Goal: Task Accomplishment & Management: Complete application form

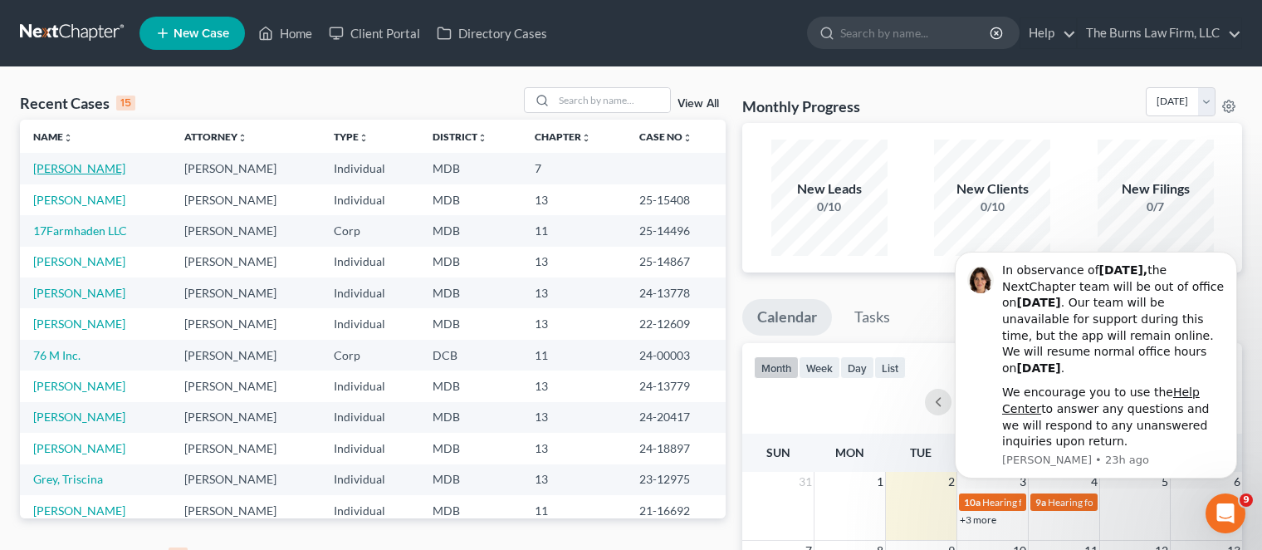
click at [106, 168] on link "[PERSON_NAME]" at bounding box center [79, 168] width 92 height 14
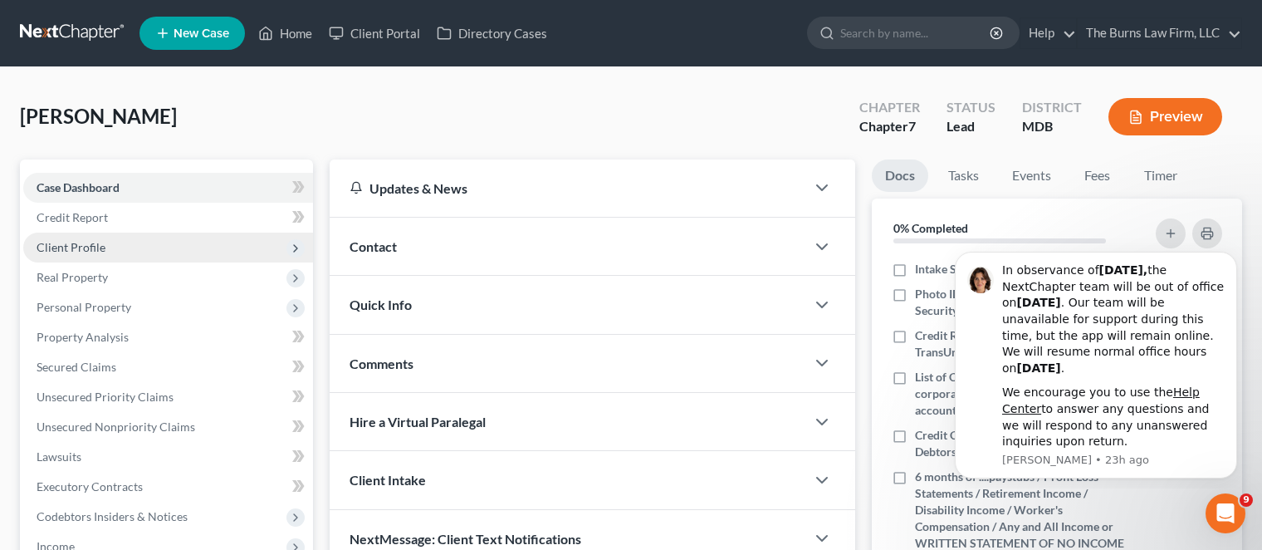
click at [89, 248] on span "Client Profile" at bounding box center [71, 247] width 69 height 14
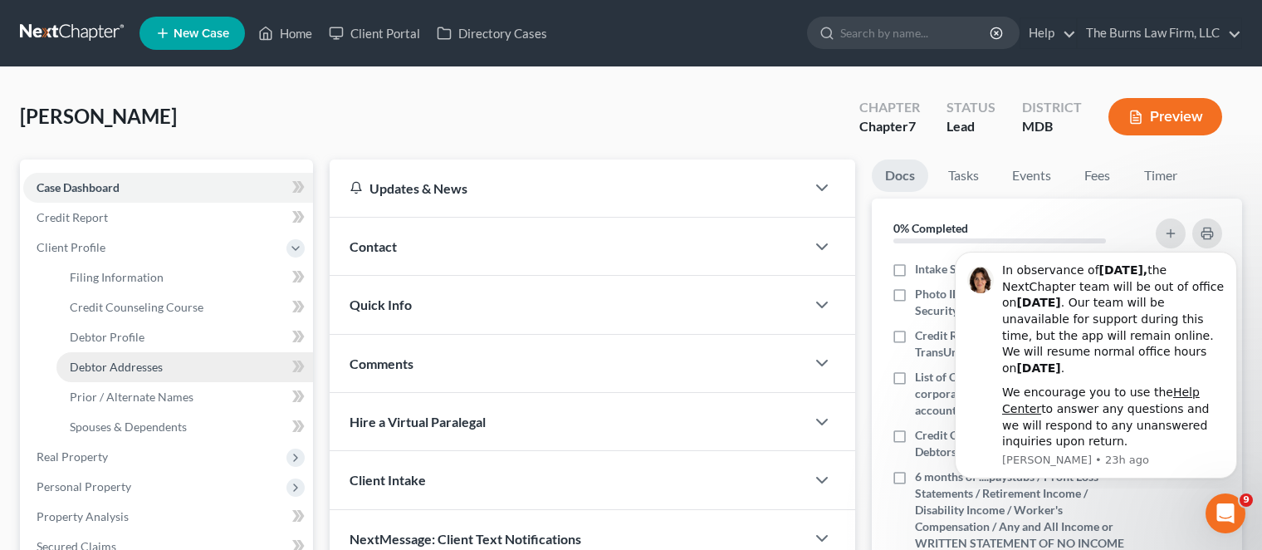
click at [98, 366] on span "Debtor Addresses" at bounding box center [116, 367] width 93 height 14
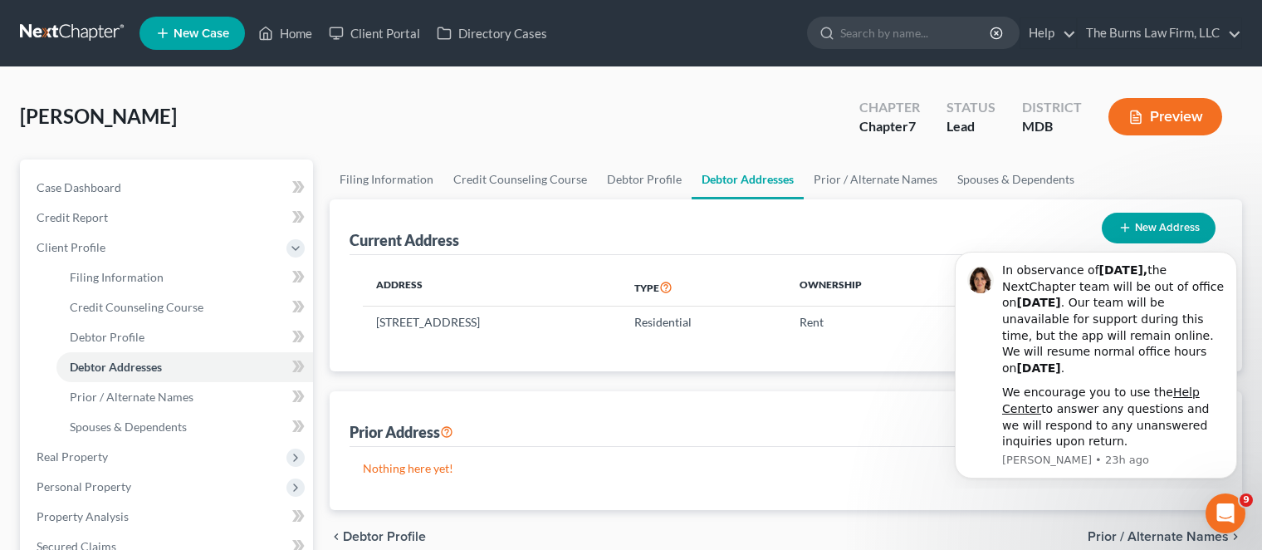
click at [543, 418] on div "Prior Address New Prior Address" at bounding box center [786, 419] width 873 height 56
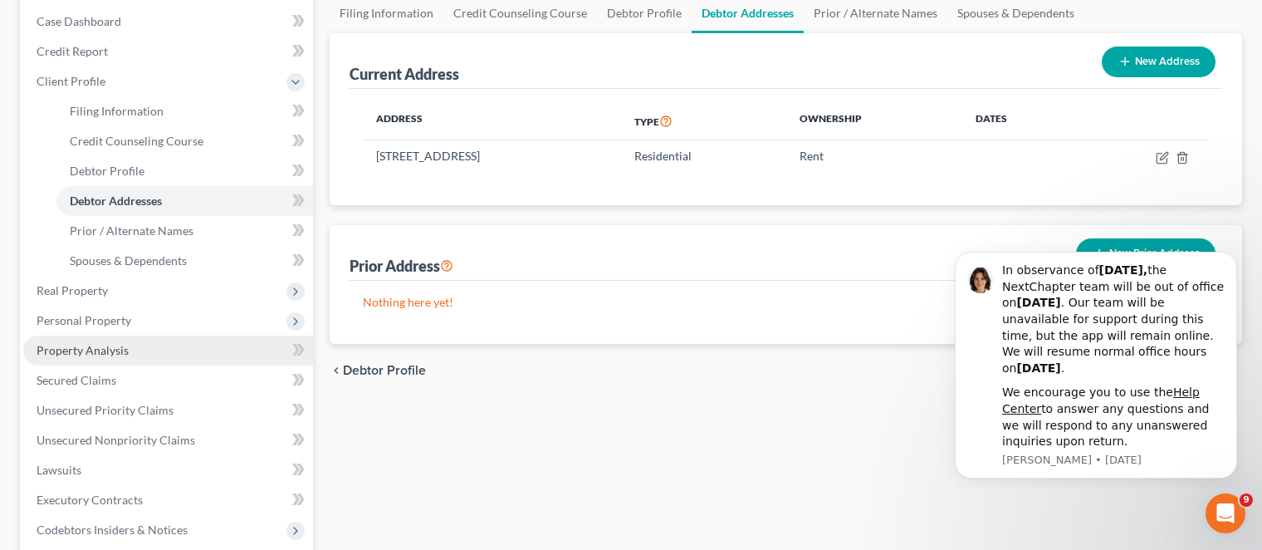
scroll to position [249, 0]
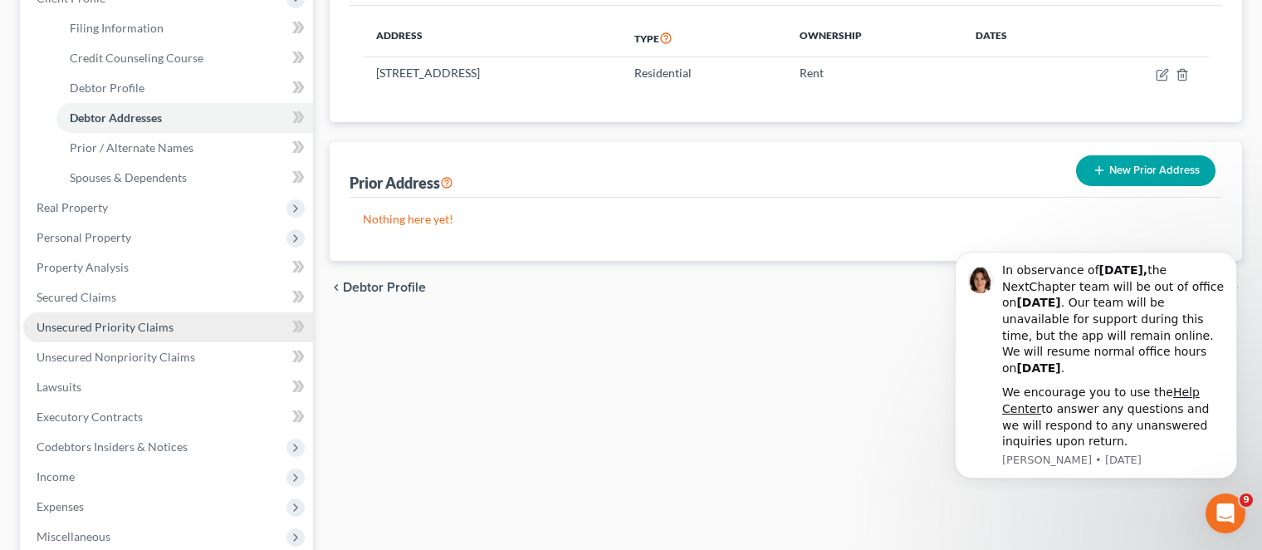
click at [112, 326] on span "Unsecured Priority Claims" at bounding box center [105, 327] width 137 height 14
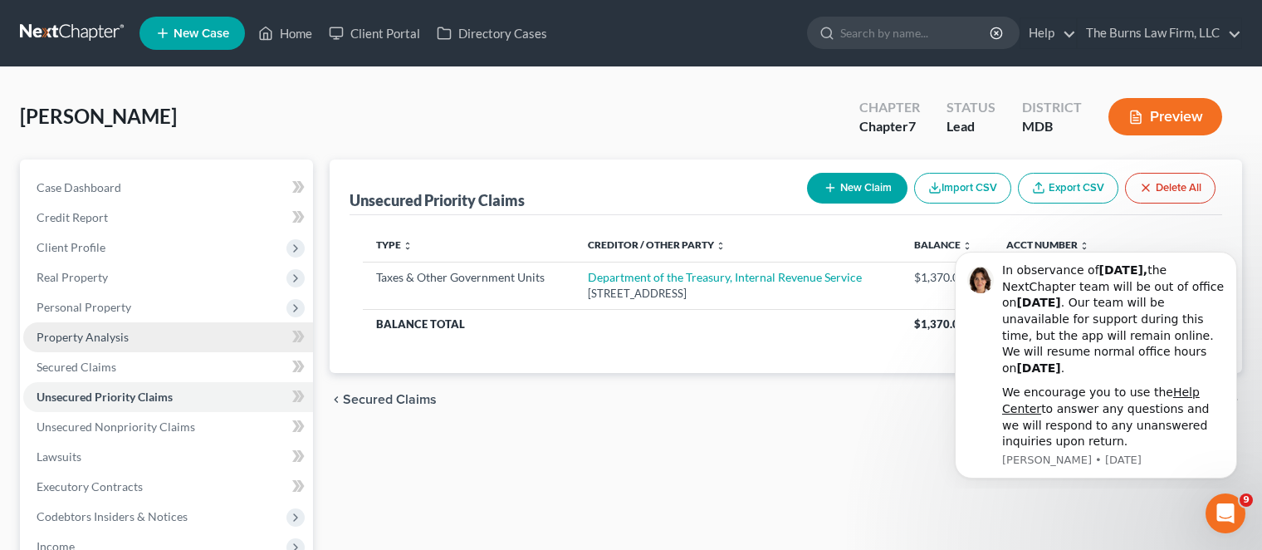
scroll to position [83, 0]
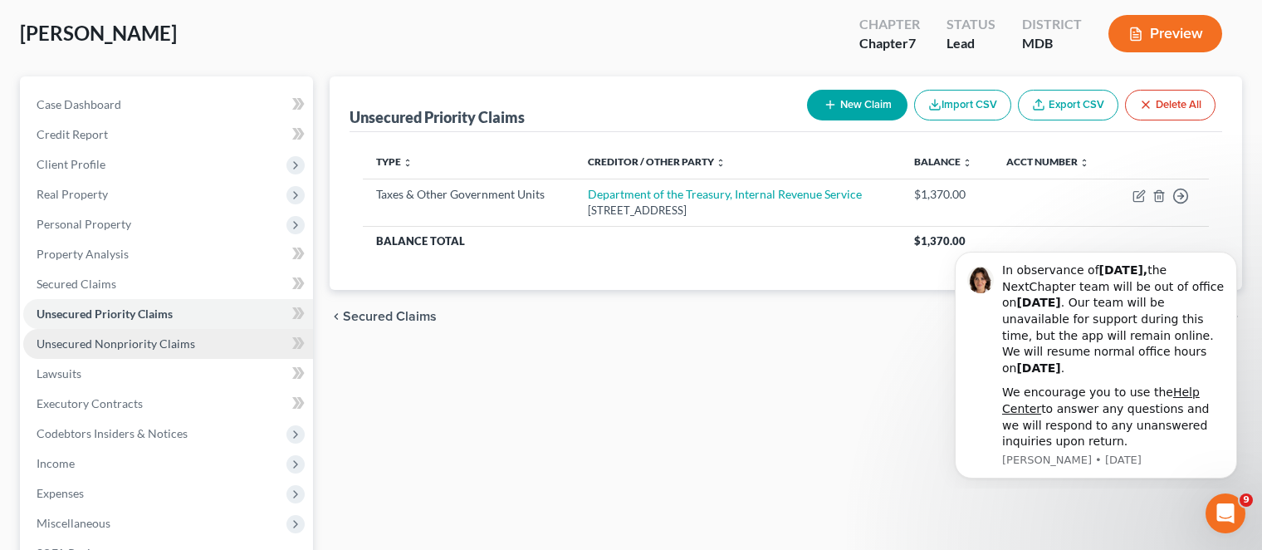
click at [159, 348] on span "Unsecured Nonpriority Claims" at bounding box center [116, 343] width 159 height 14
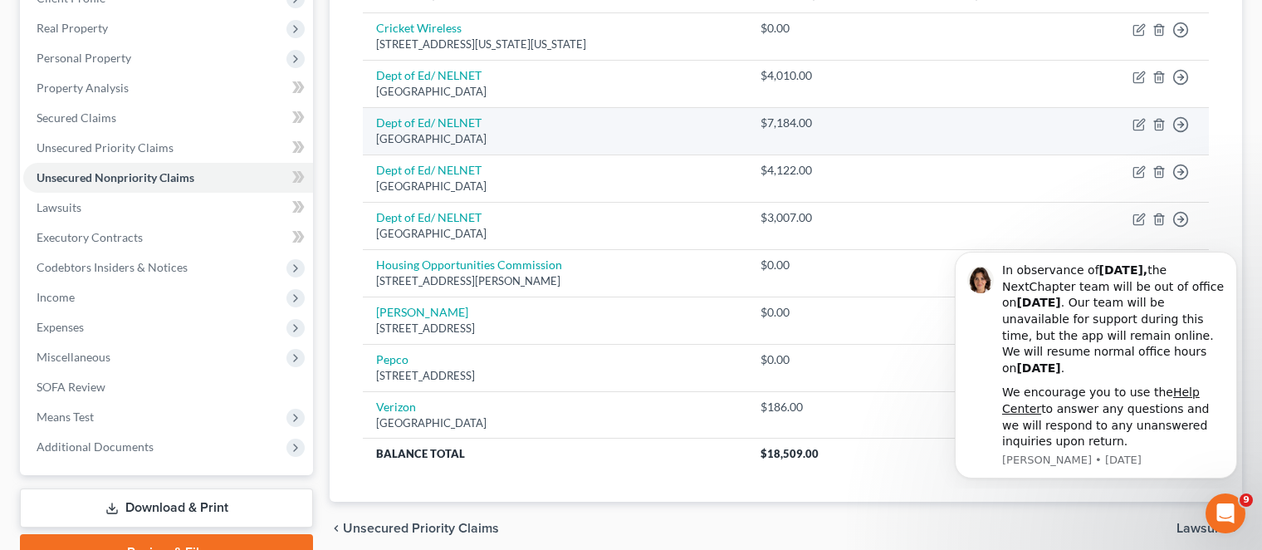
scroll to position [332, 0]
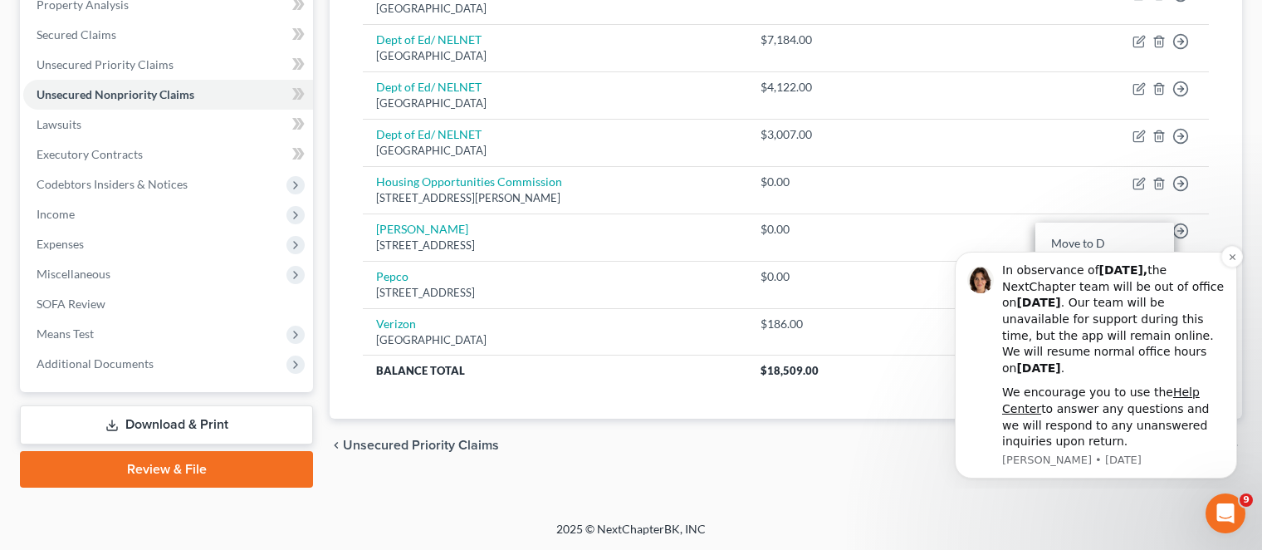
click at [1063, 466] on p "[PERSON_NAME] • [DATE]" at bounding box center [1113, 460] width 223 height 15
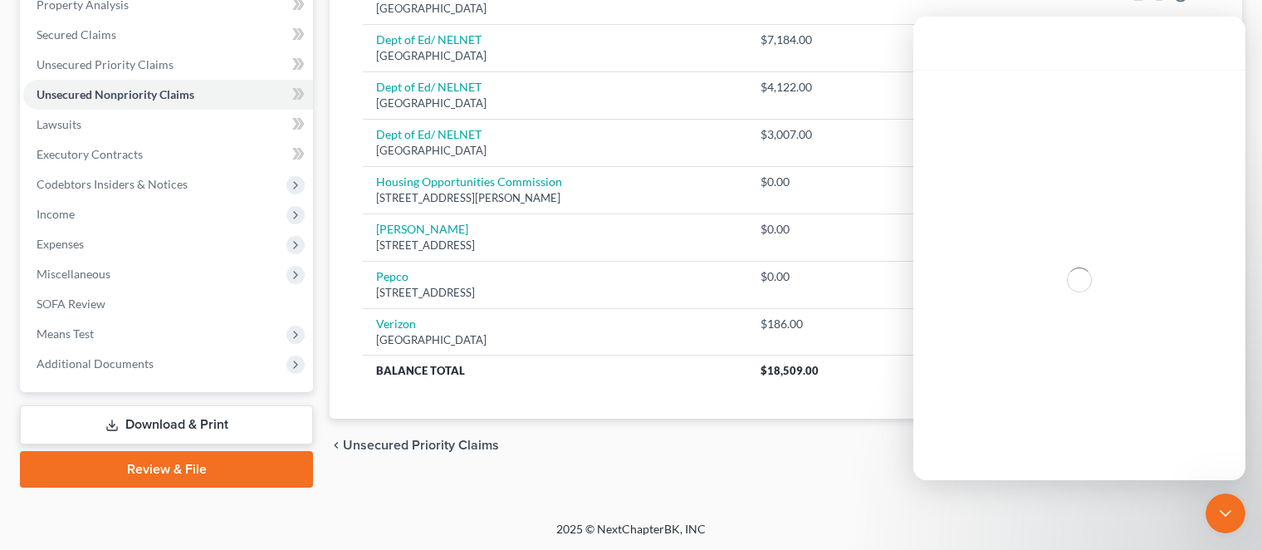
scroll to position [0, 0]
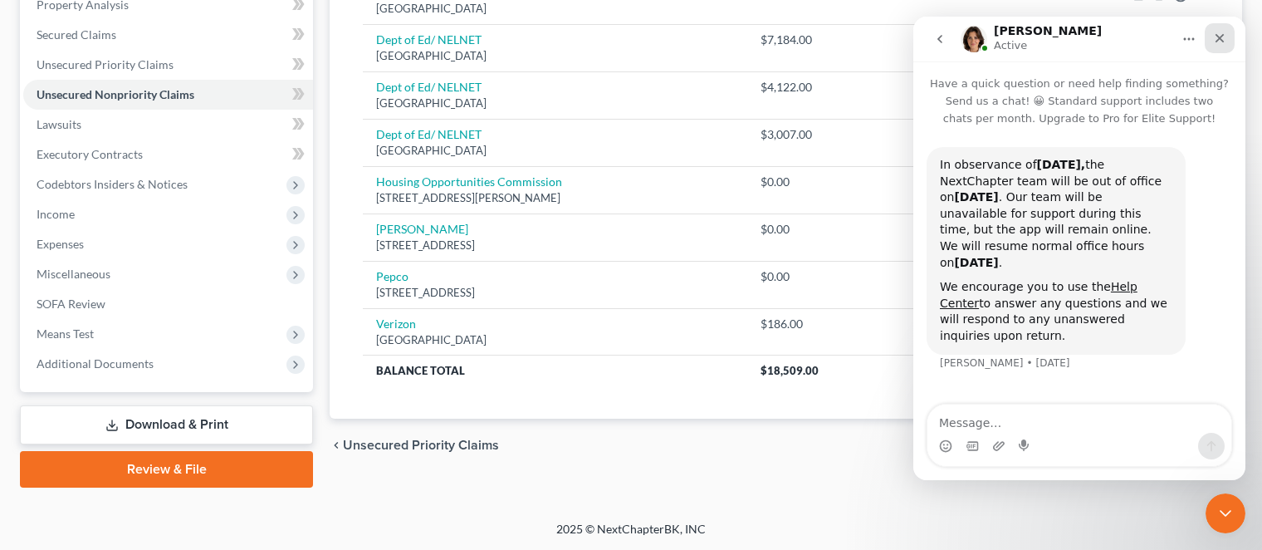
click at [1220, 40] on icon "Close" at bounding box center [1219, 38] width 13 height 13
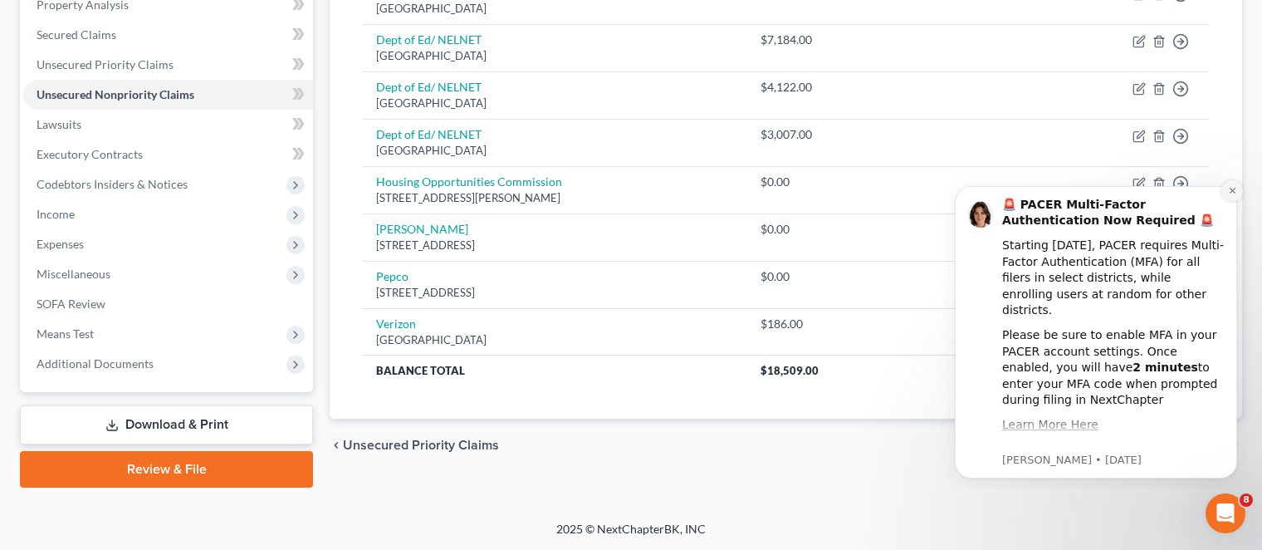
click at [1231, 190] on icon "Dismiss notification" at bounding box center [1232, 190] width 9 height 9
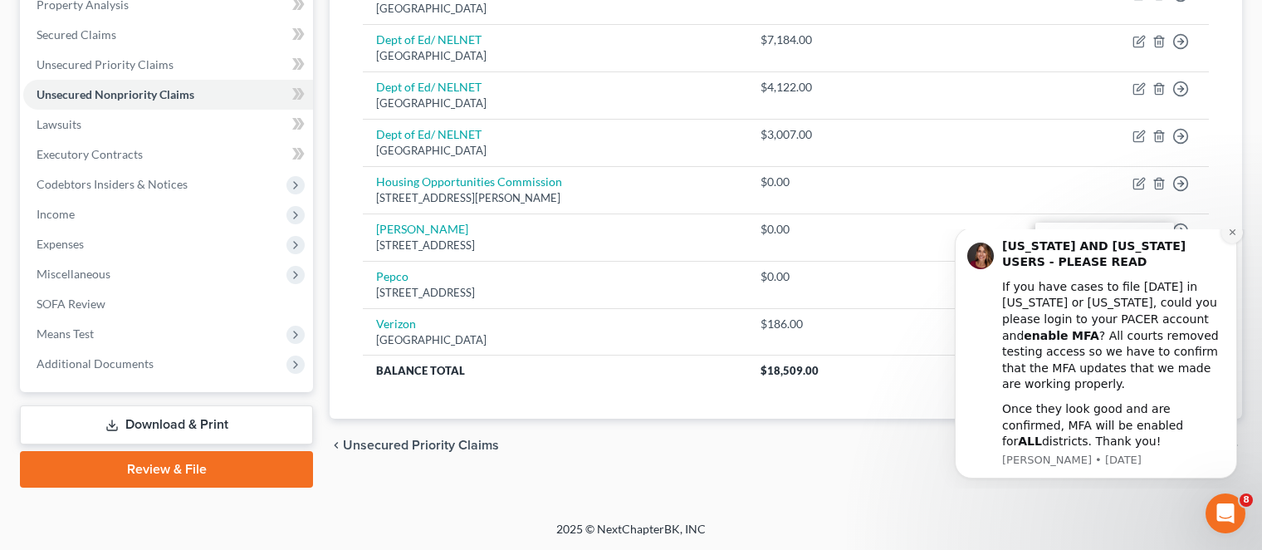
click at [1232, 237] on icon "Dismiss notification" at bounding box center [1232, 232] width 9 height 9
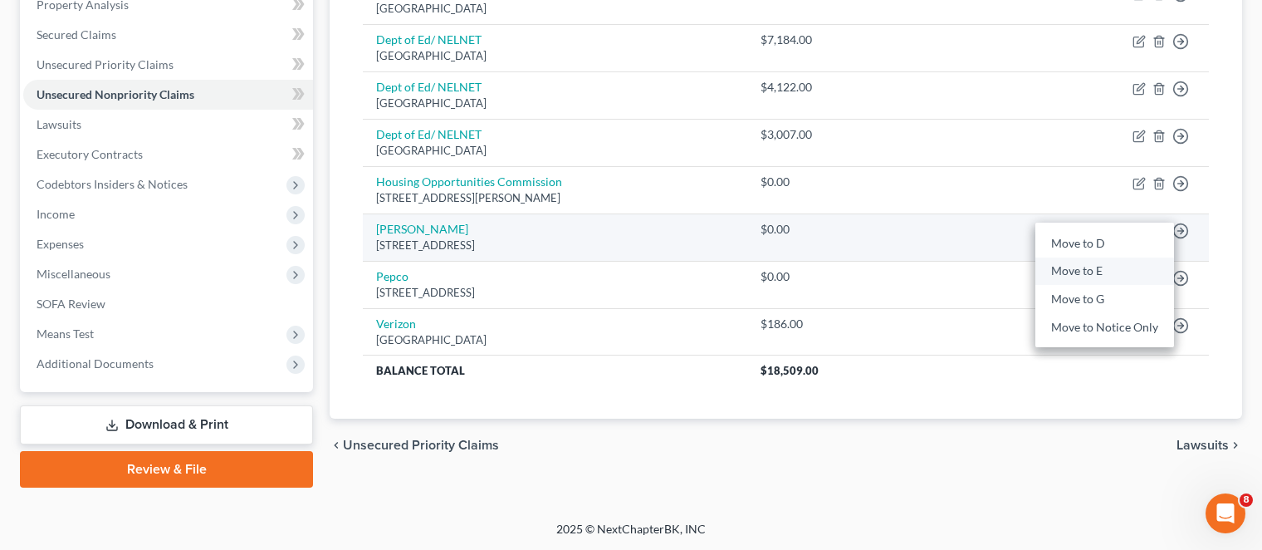
click at [1085, 267] on link "Move to E" at bounding box center [1105, 271] width 139 height 28
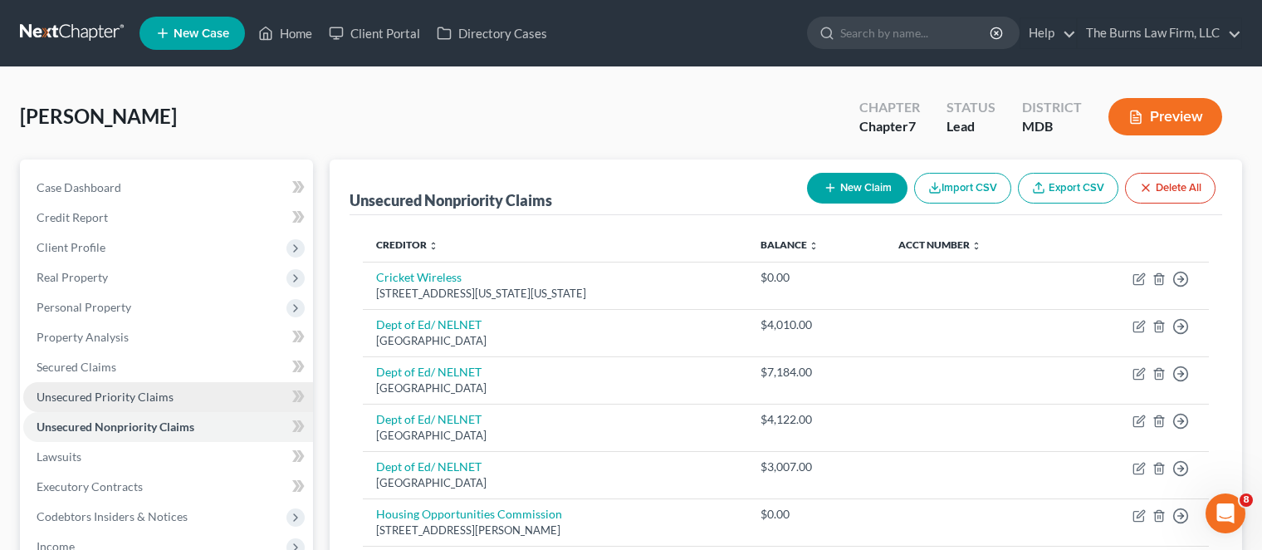
click at [166, 394] on span "Unsecured Priority Claims" at bounding box center [105, 396] width 137 height 14
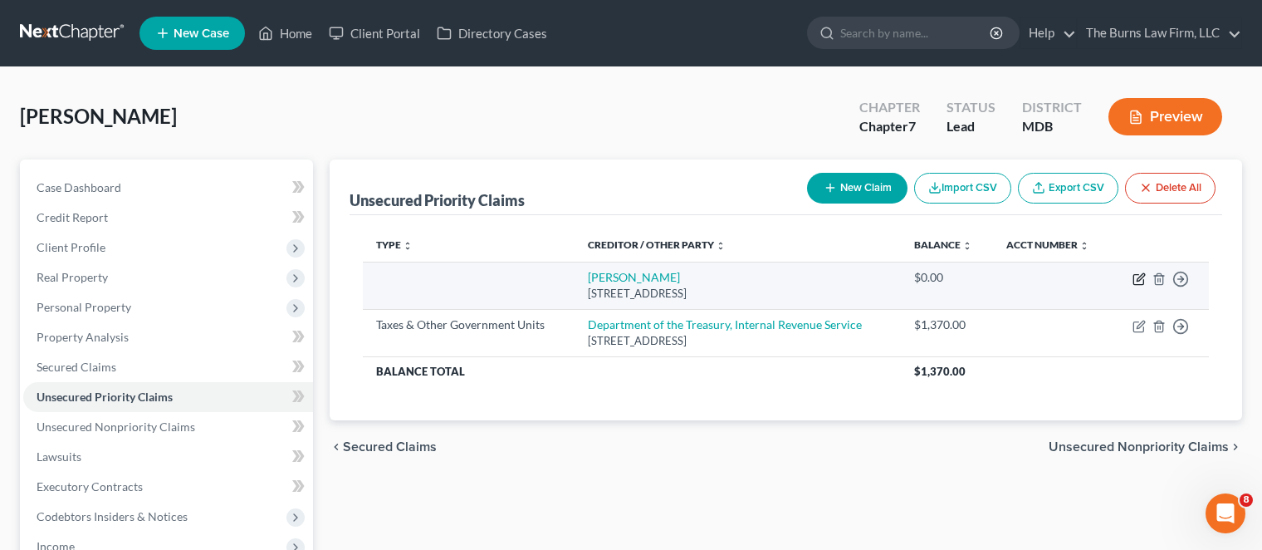
click at [1141, 275] on icon "button" at bounding box center [1139, 278] width 13 height 13
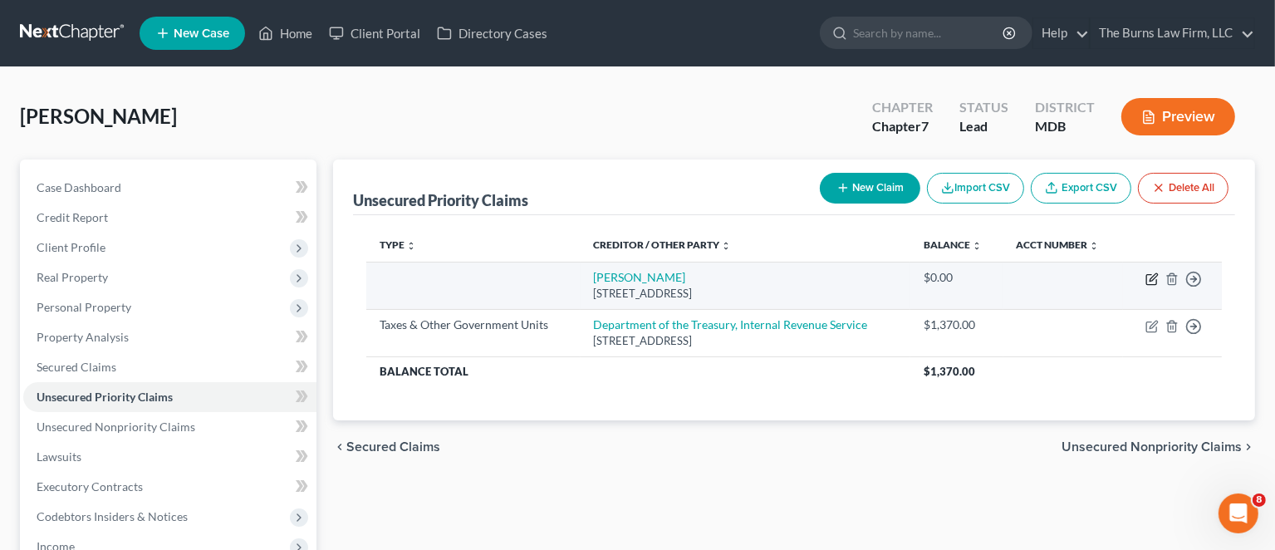
select select "31"
select select "0"
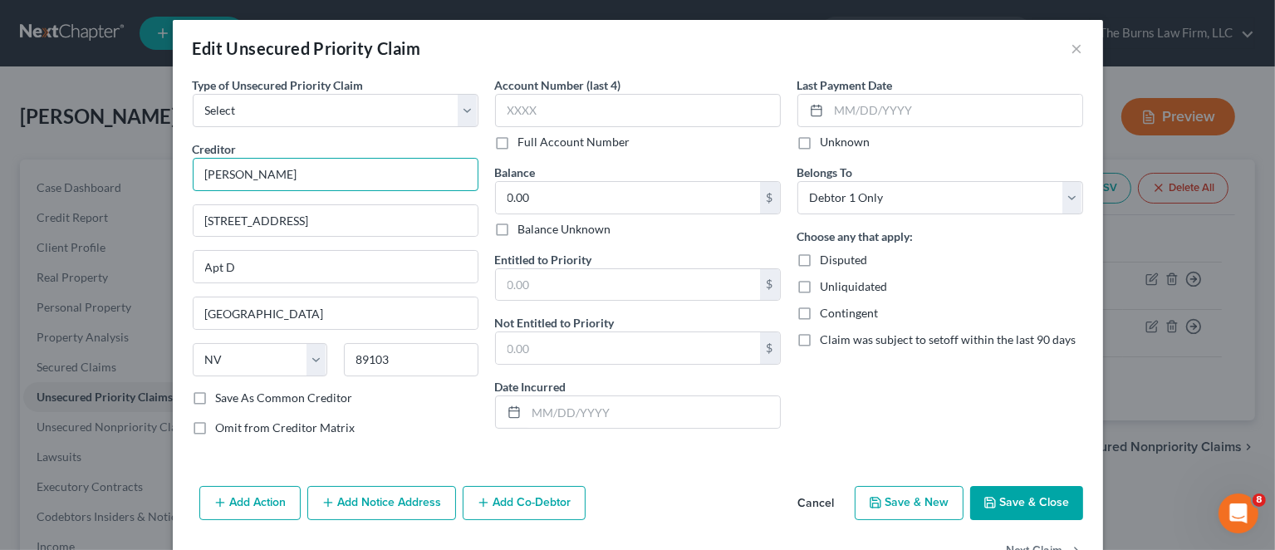
drag, startPoint x: 301, startPoint y: 172, endPoint x: 138, endPoint y: 155, distance: 163.6
click at [138, 155] on div "Edit Unsecured Priority Claim × Type of Unsecured Priority Claim * Select Taxes…" at bounding box center [637, 275] width 1275 height 550
type input "Metsabia [PERSON_NAME]"
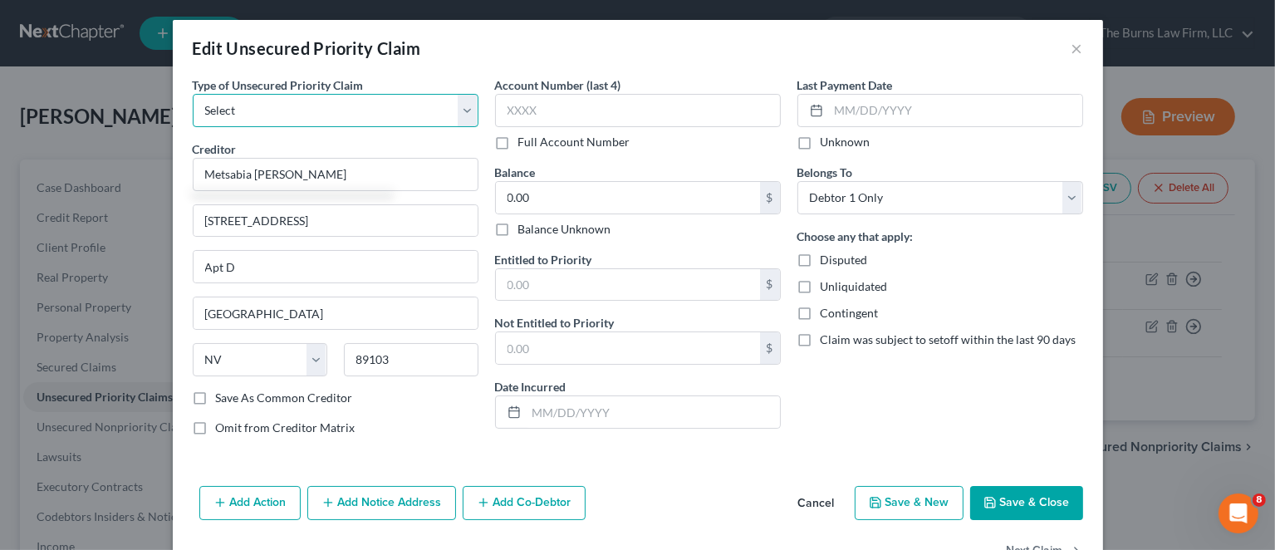
click at [352, 102] on select "Select Taxes & Other Government Units Domestic Support Obligations Extensions o…" at bounding box center [336, 110] width 286 height 33
select select "31"
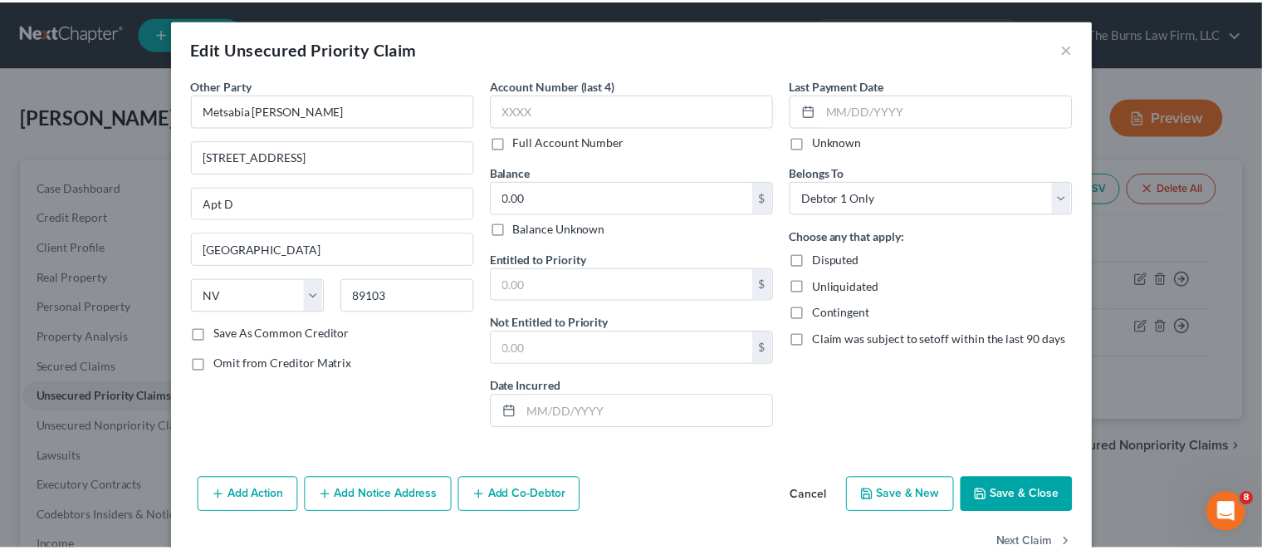
scroll to position [43, 0]
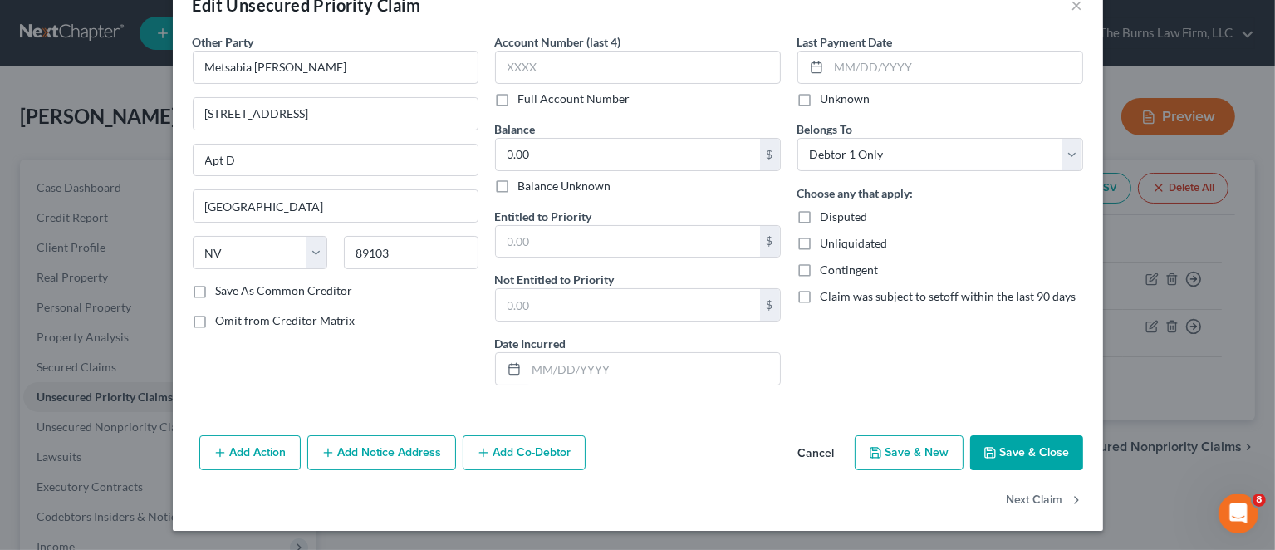
click at [1029, 445] on button "Save & Close" at bounding box center [1026, 452] width 113 height 35
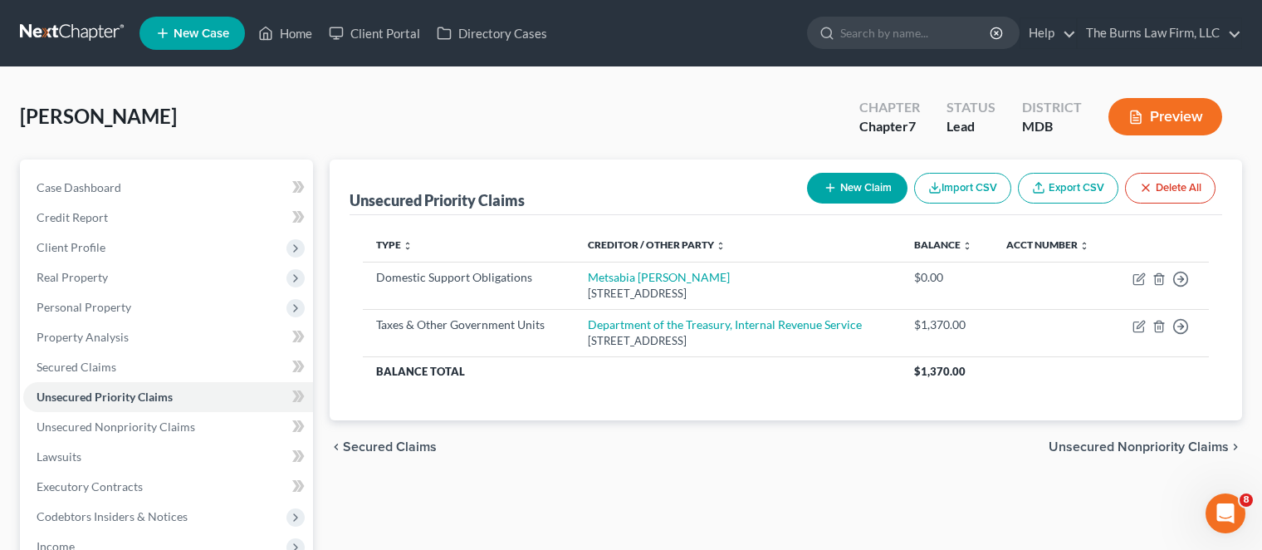
click at [622, 182] on div "Unsecured Priority Claims New Claim Import CSV Export CSV Delete All" at bounding box center [786, 187] width 873 height 56
click at [852, 403] on div "Type expand_more expand_less unfold_more Creditor / Other Party expand_more exp…" at bounding box center [786, 317] width 873 height 205
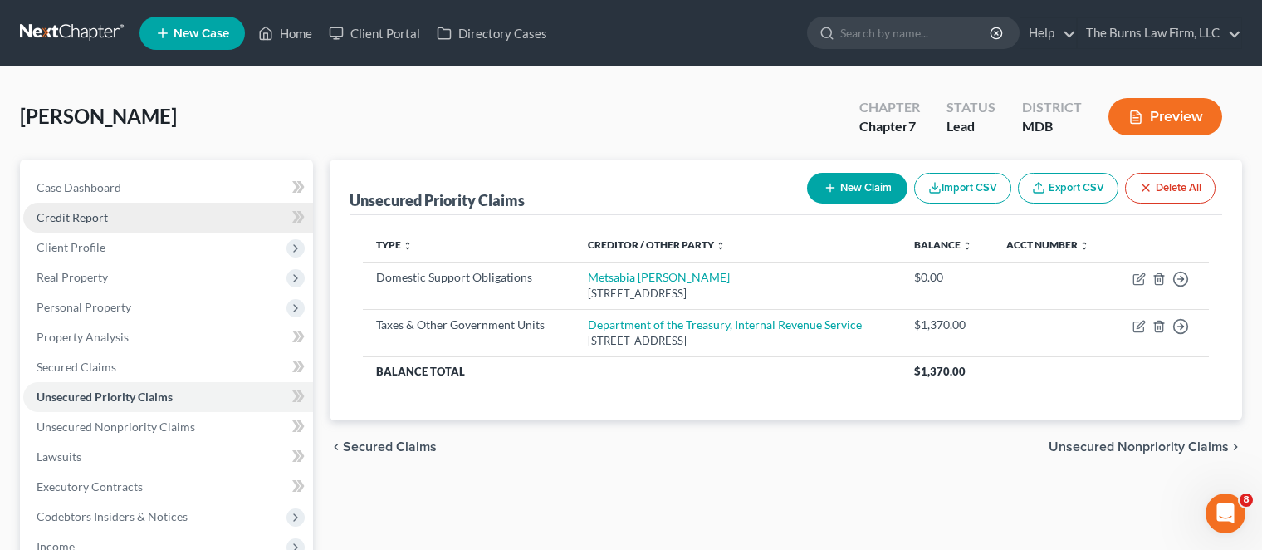
click at [87, 218] on span "Credit Report" at bounding box center [72, 217] width 71 height 14
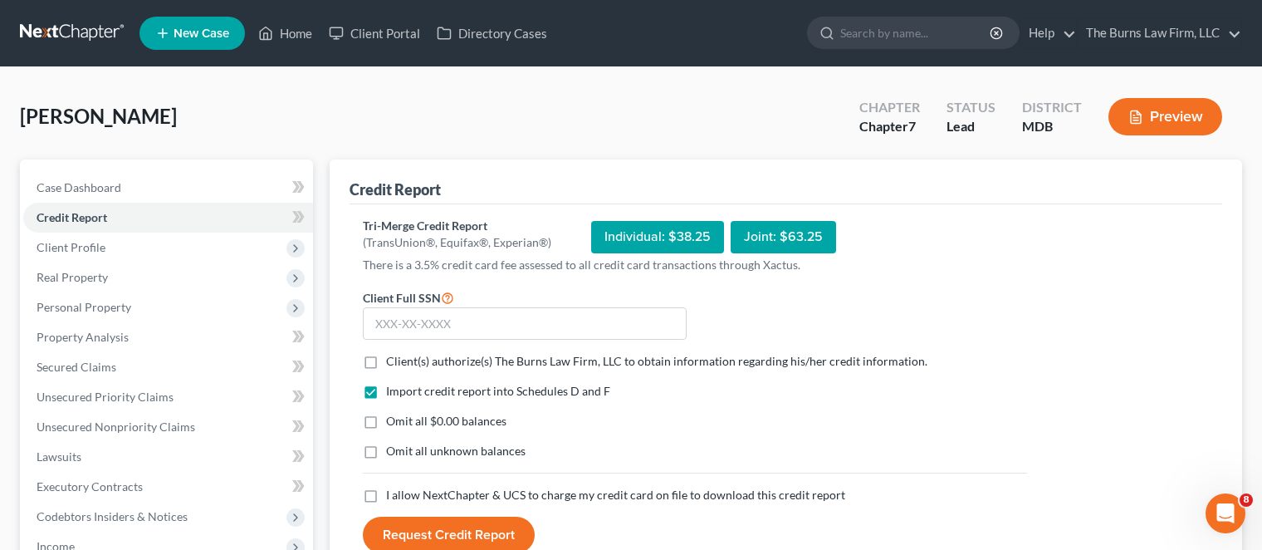
click at [386, 360] on label "Client(s) authorize(s) The Burns Law Firm, LLC to obtain information regarding …" at bounding box center [656, 361] width 541 height 17
click at [393, 360] on input "Client(s) authorize(s) The Burns Law Firm, LLC to obtain information regarding …" at bounding box center [398, 358] width 11 height 11
checkbox input "true"
click at [409, 318] on input "text" at bounding box center [525, 323] width 324 height 33
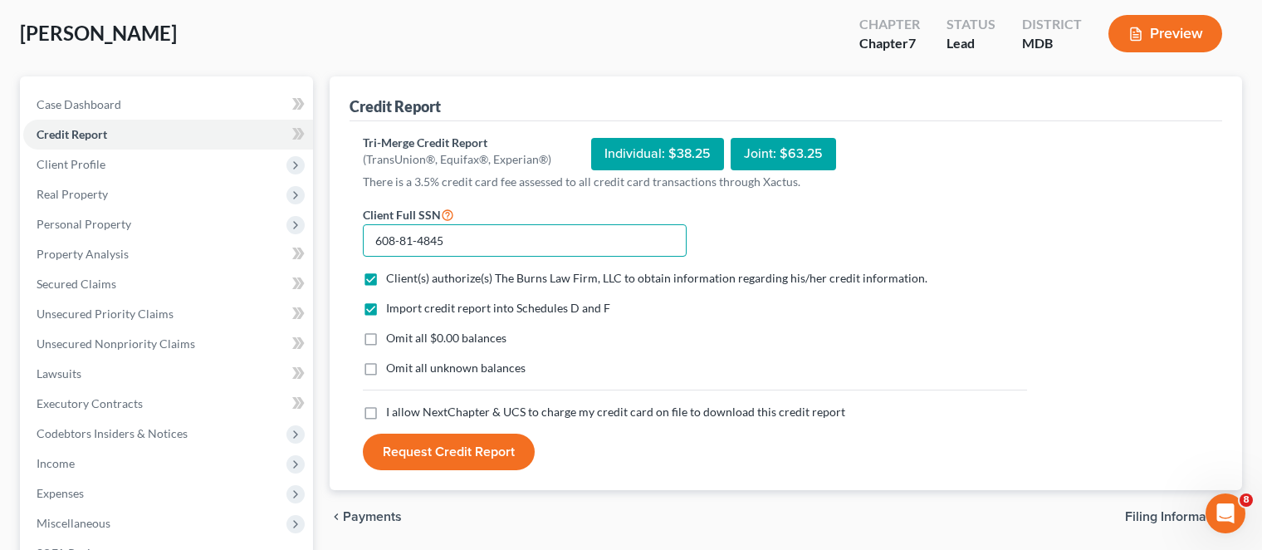
type input "608-81-4845"
click at [386, 411] on label "I allow NextChapter & UCS to charge my credit card on file to download this cre…" at bounding box center [615, 412] width 459 height 17
click at [393, 411] on input "I allow NextChapter & UCS to charge my credit card on file to download this cre…" at bounding box center [398, 409] width 11 height 11
checkbox input "true"
click at [428, 445] on button "Request Credit Report" at bounding box center [449, 451] width 172 height 37
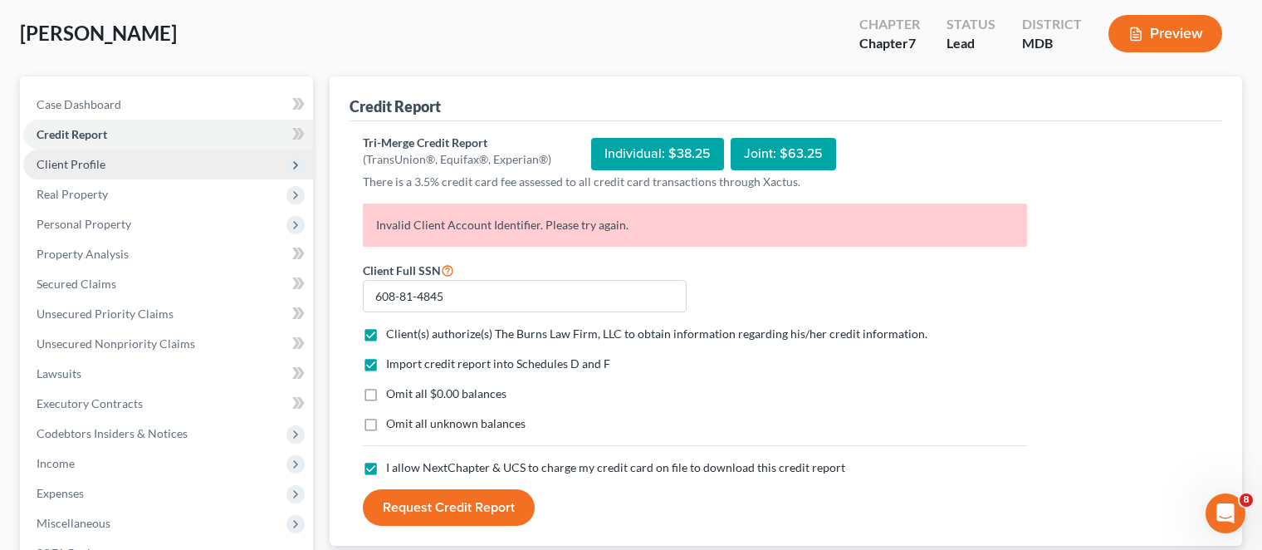
click at [78, 164] on span "Client Profile" at bounding box center [71, 164] width 69 height 14
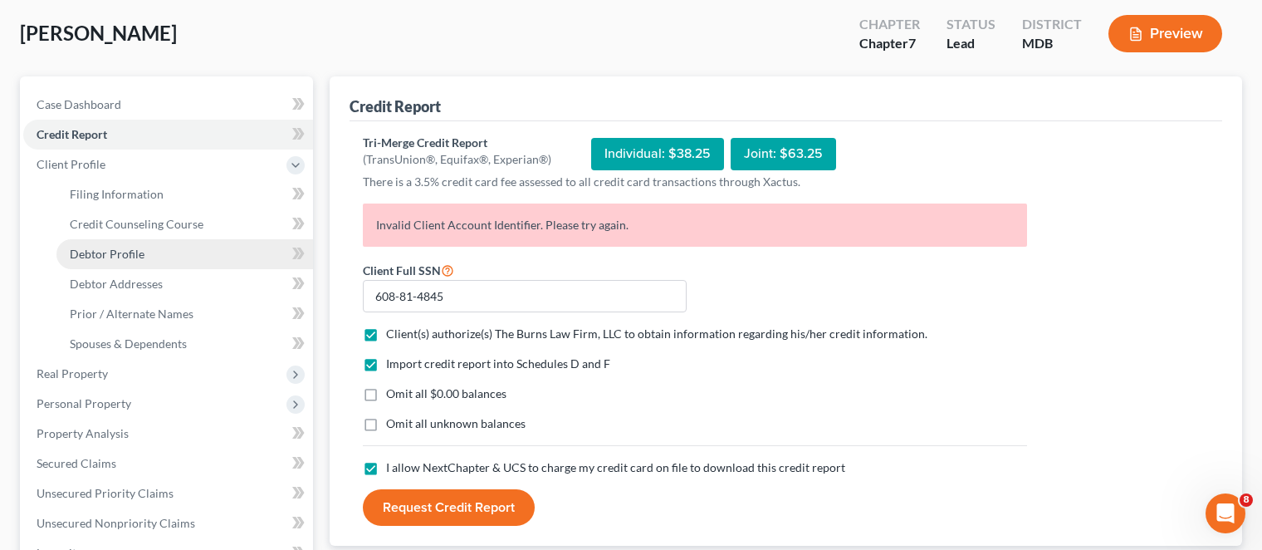
click at [114, 252] on span "Debtor Profile" at bounding box center [107, 254] width 75 height 14
select select "0"
select select "3"
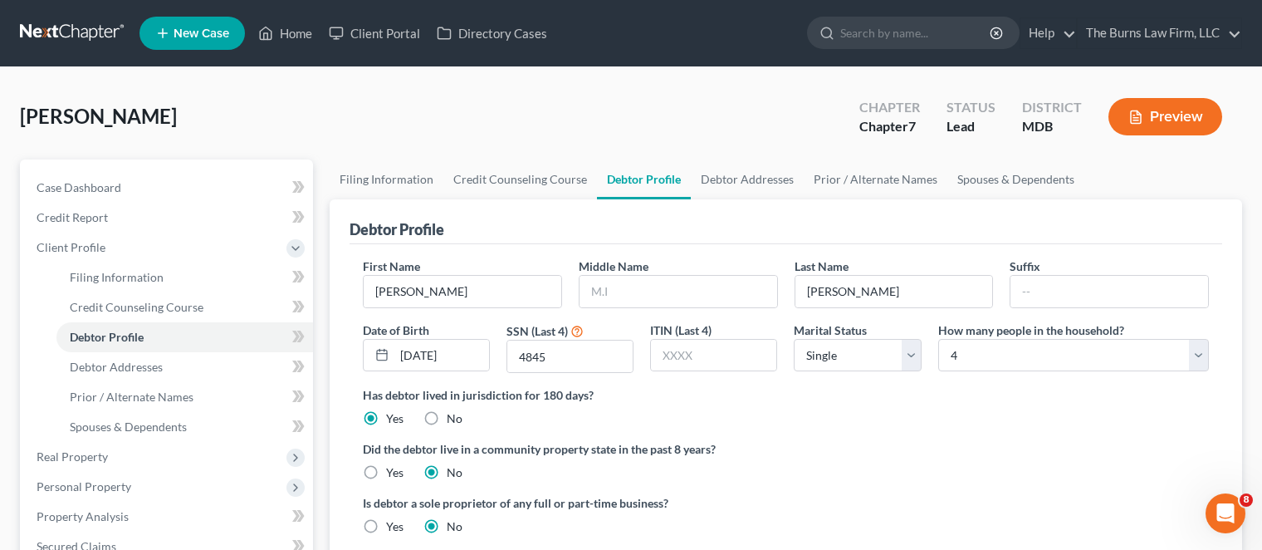
click at [618, 408] on div "Has debtor lived in jurisdiction for 180 days? Yes No Debtor must reside in jur…" at bounding box center [786, 406] width 846 height 41
click at [133, 304] on span "Credit Counseling Course" at bounding box center [137, 307] width 134 height 14
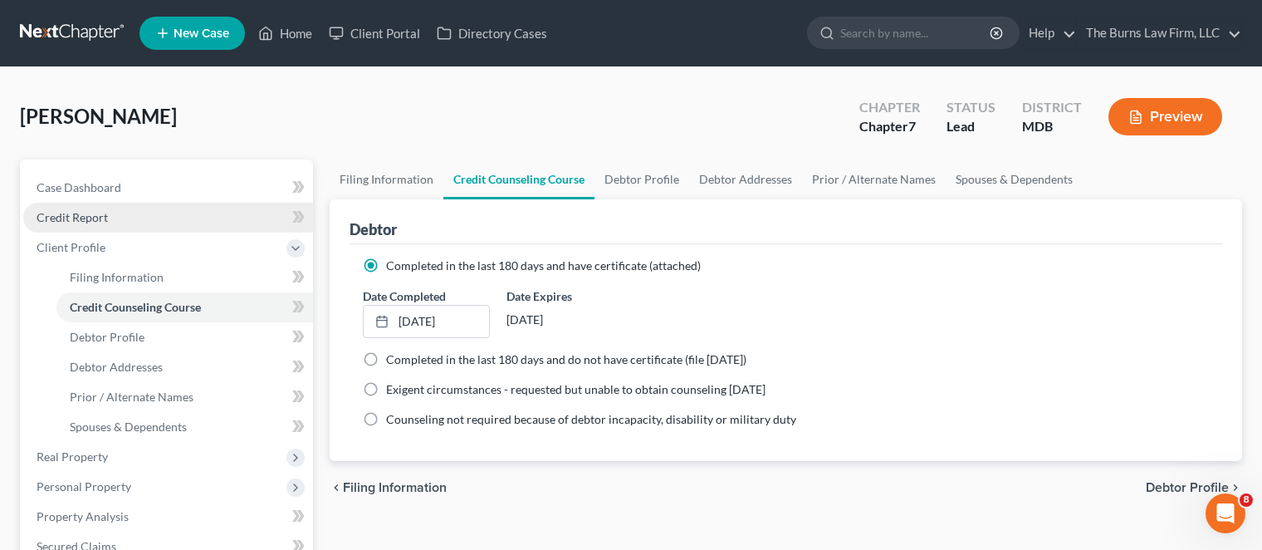
click at [55, 218] on span "Credit Report" at bounding box center [72, 217] width 71 height 14
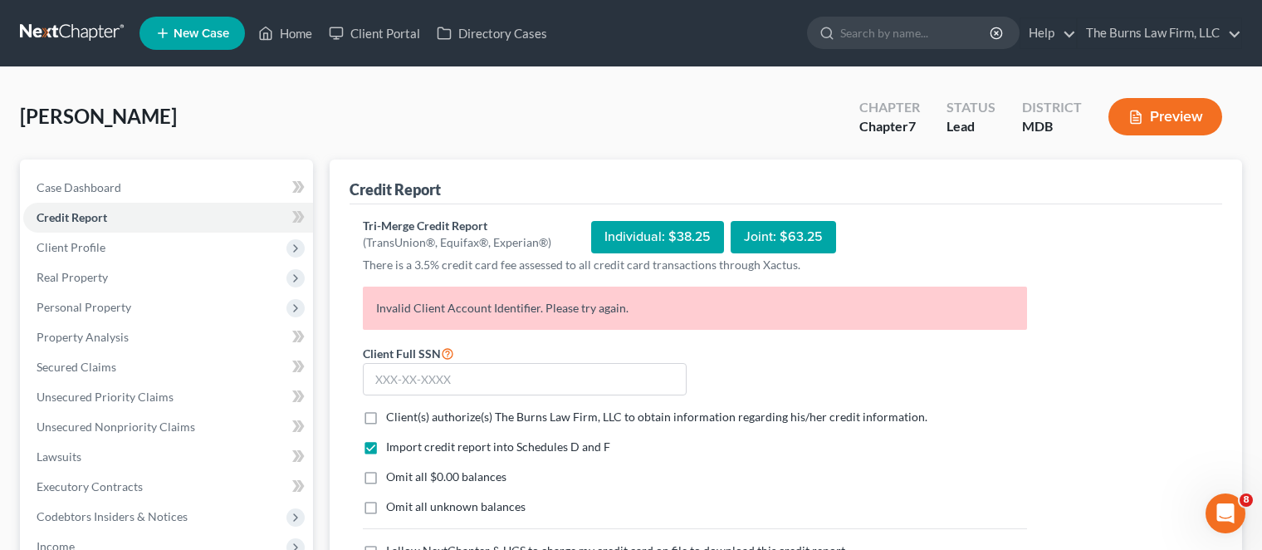
scroll to position [166, 0]
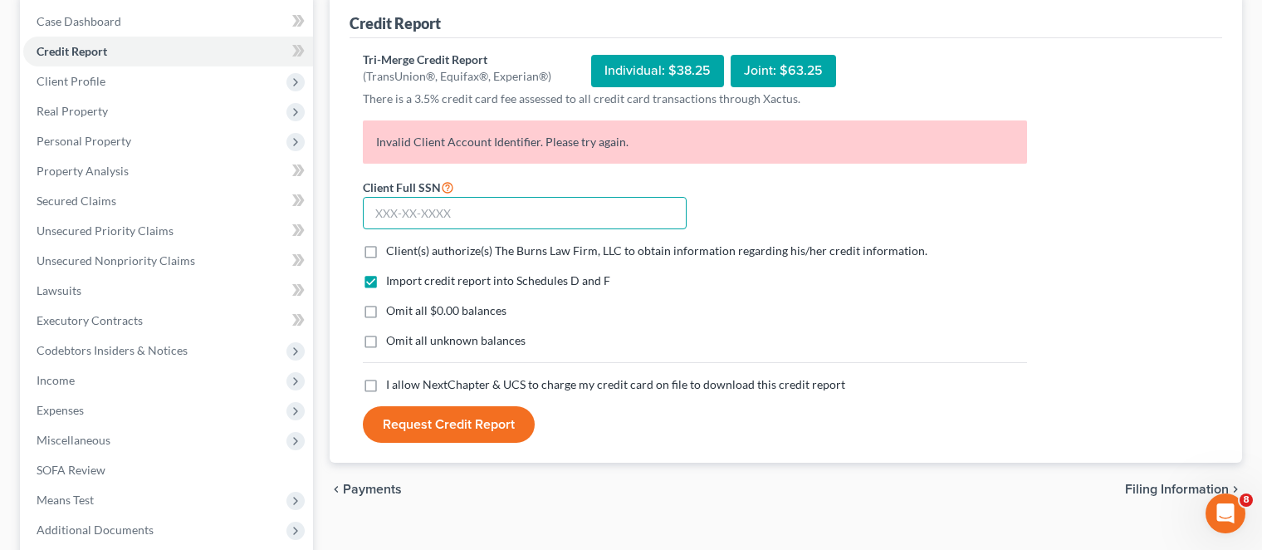
click at [415, 210] on input "text" at bounding box center [525, 213] width 324 height 33
type input "608-81-4845"
click at [386, 247] on label "Client(s) authorize(s) The Burns Law Firm, LLC to obtain information regarding …" at bounding box center [656, 250] width 541 height 17
click at [393, 247] on input "Client(s) authorize(s) The Burns Law Firm, LLC to obtain information regarding …" at bounding box center [398, 247] width 11 height 11
checkbox input "true"
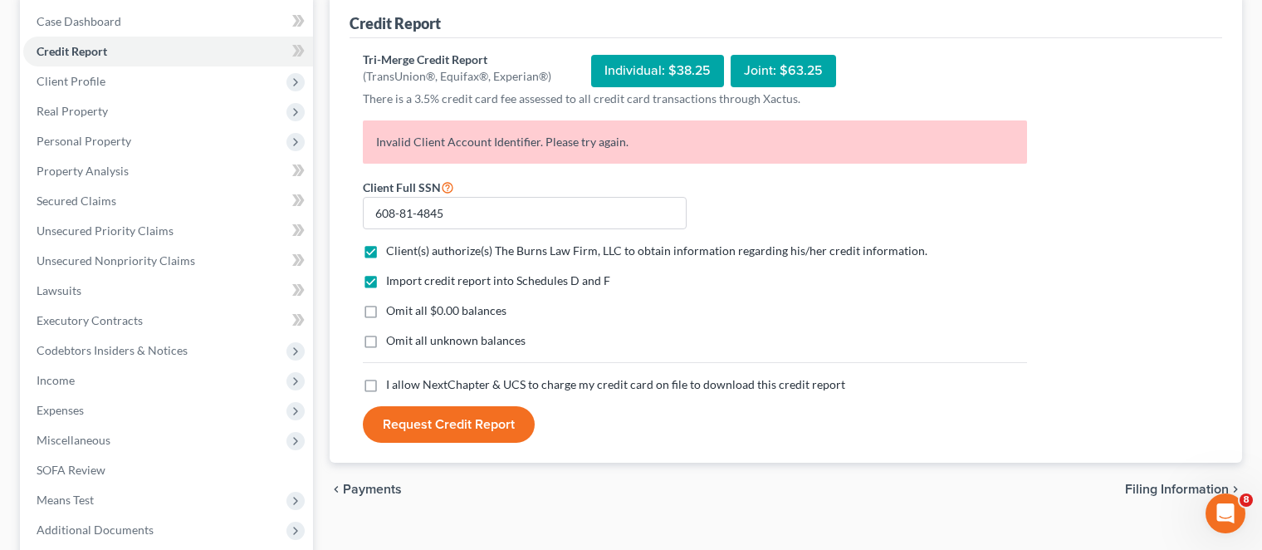
click at [386, 386] on label "I allow NextChapter & UCS to charge my credit card on file to download this cre…" at bounding box center [615, 384] width 459 height 17
click at [393, 386] on input "I allow NextChapter & UCS to charge my credit card on file to download this cre…" at bounding box center [398, 381] width 11 height 11
checkbox input "true"
click at [433, 427] on button "Request Credit Report" at bounding box center [449, 424] width 172 height 37
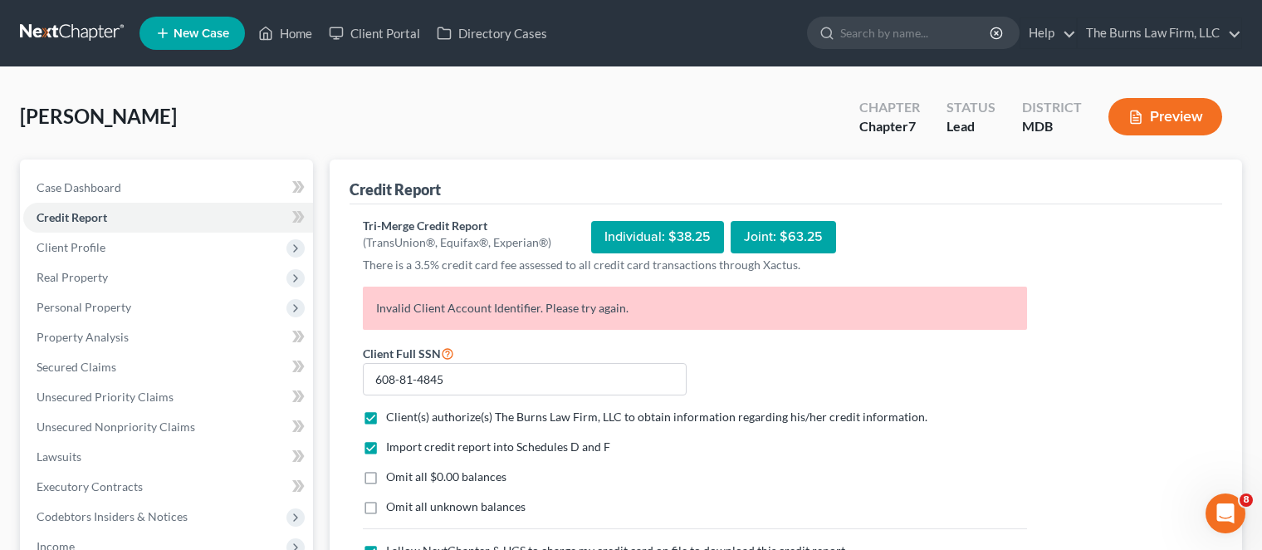
scroll to position [332, 0]
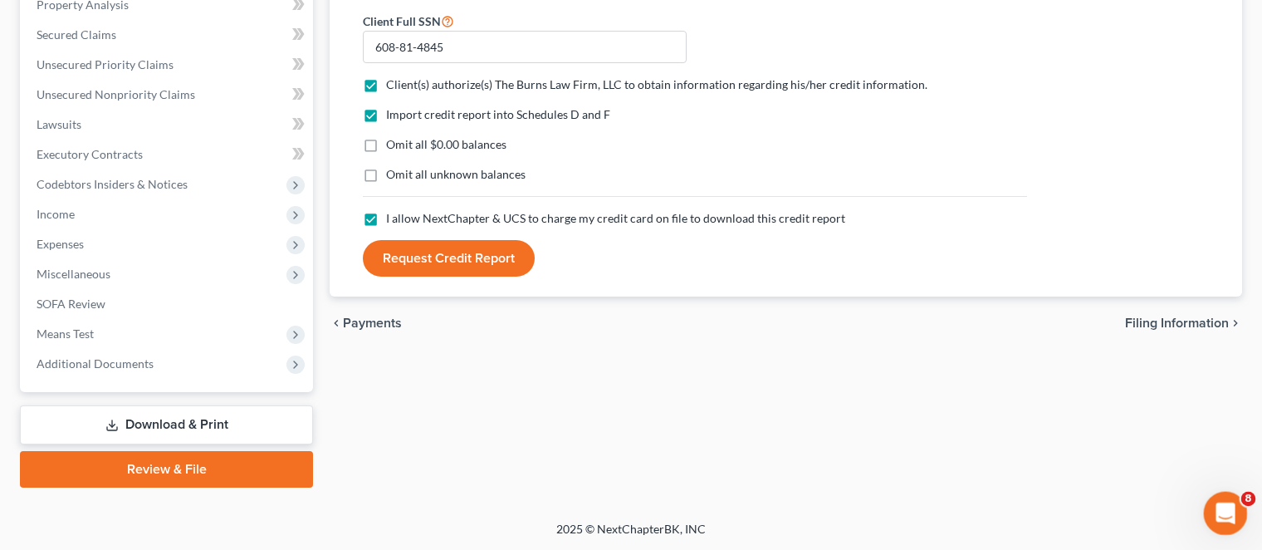
click at [1217, 520] on div "Open Intercom Messenger" at bounding box center [1223, 510] width 55 height 55
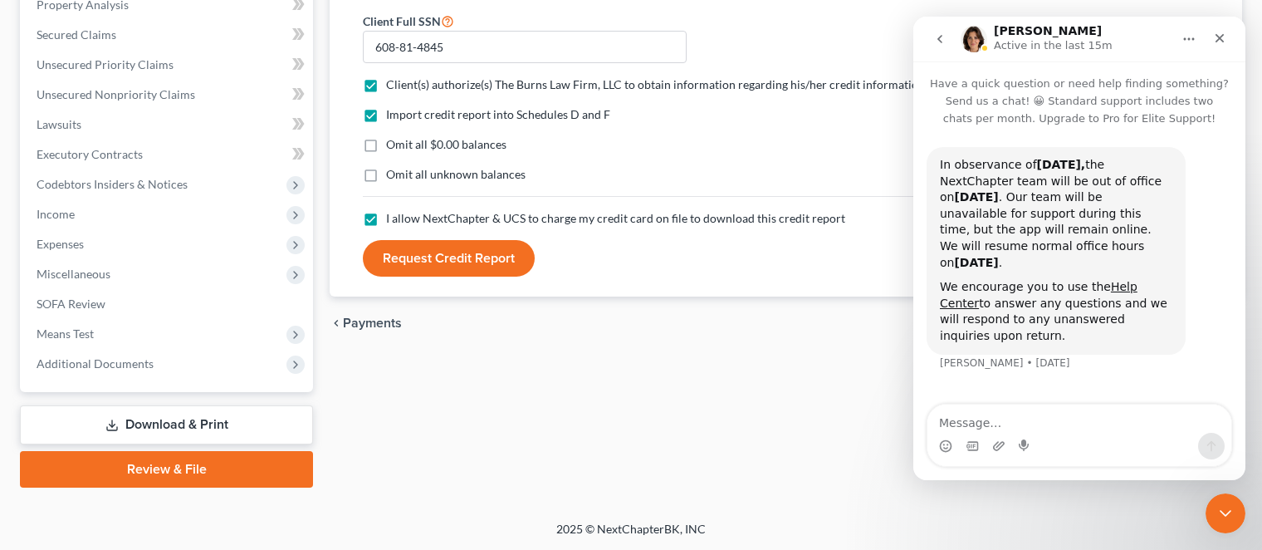
click at [1030, 414] on textarea "Message…" at bounding box center [1080, 418] width 304 height 28
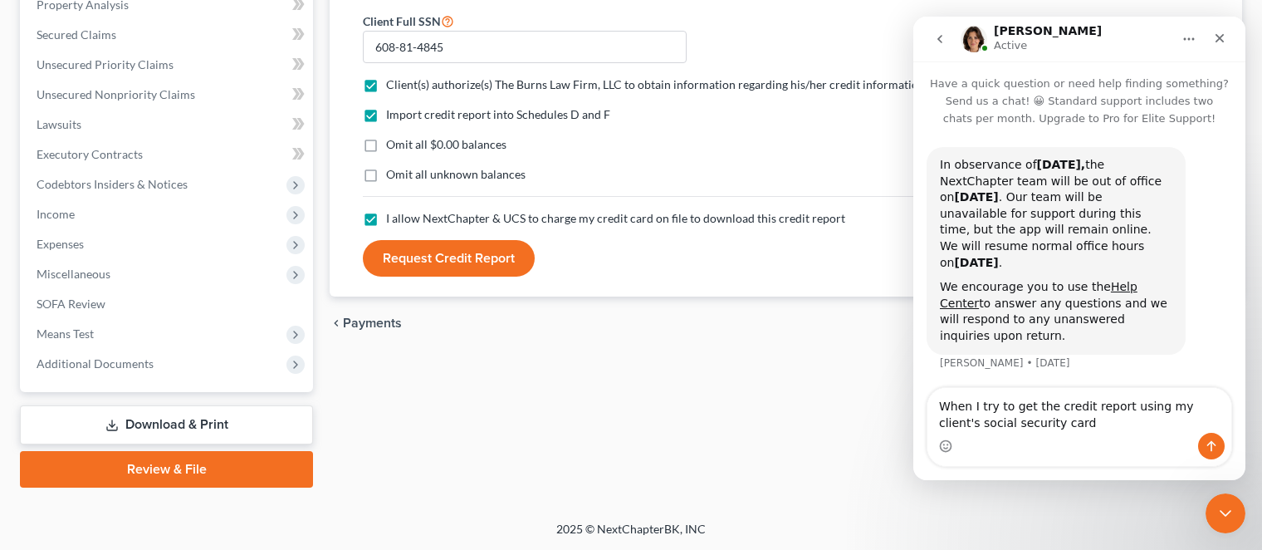
click at [941, 420] on textarea "When I try to get the credit report using my client's social security card" at bounding box center [1080, 410] width 304 height 45
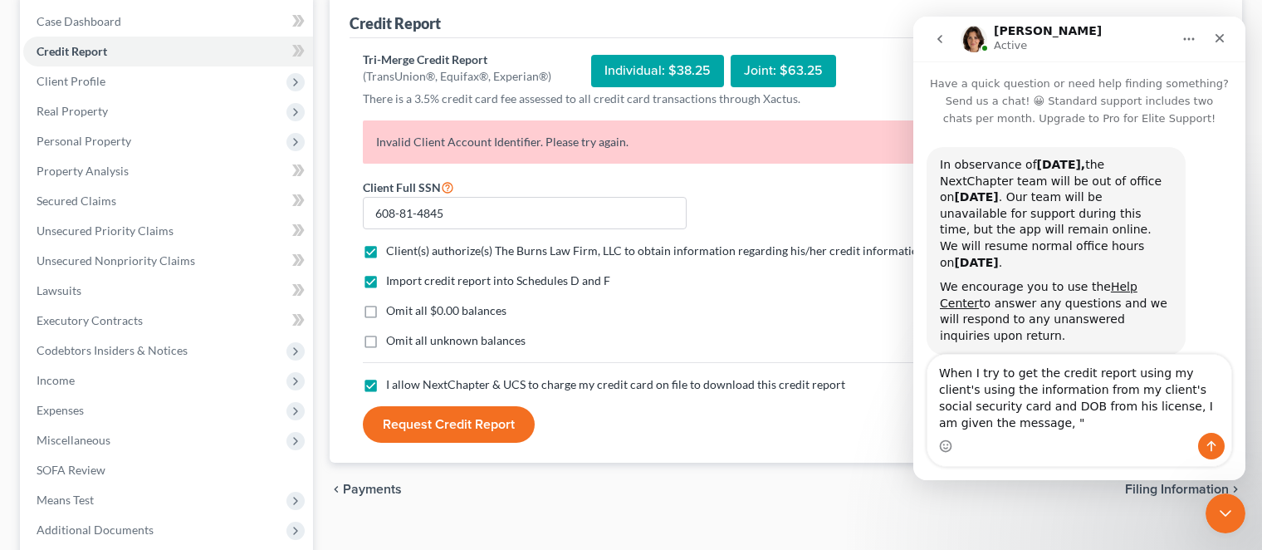
scroll to position [2, 0]
type textarea "When I try to get the credit report using my client's using the information fro…"
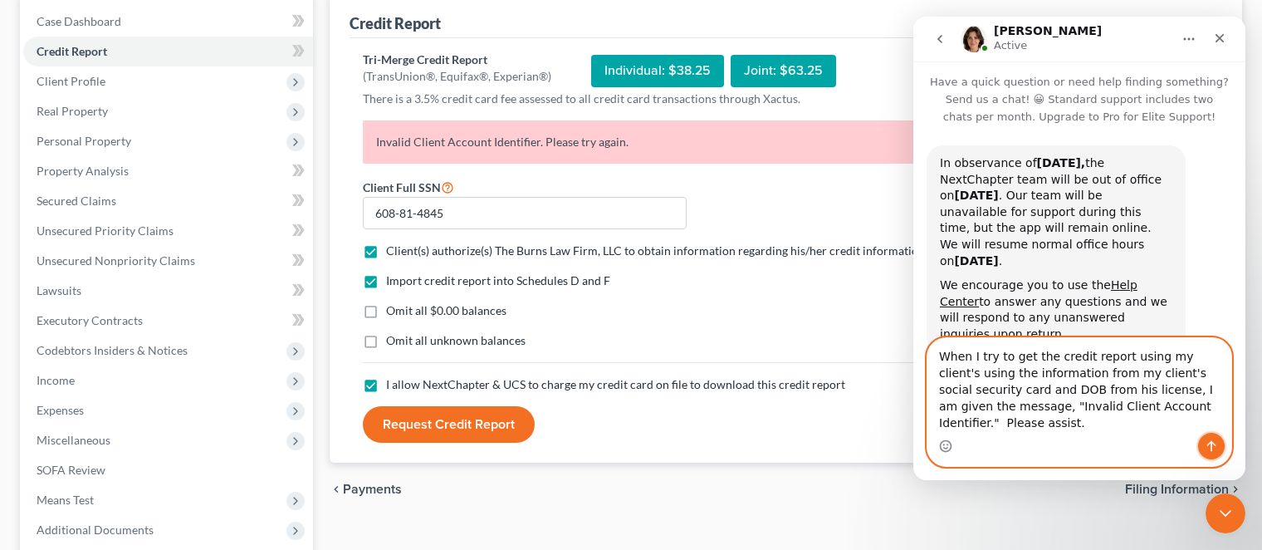
click at [1212, 444] on icon "Send a message…" at bounding box center [1211, 445] width 13 height 13
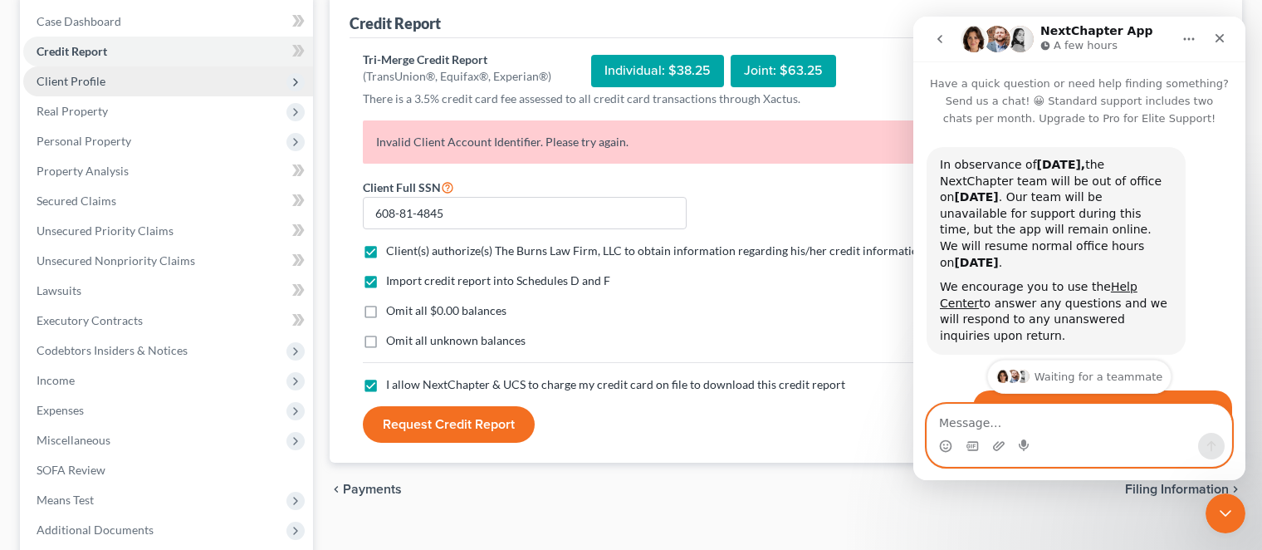
scroll to position [83, 0]
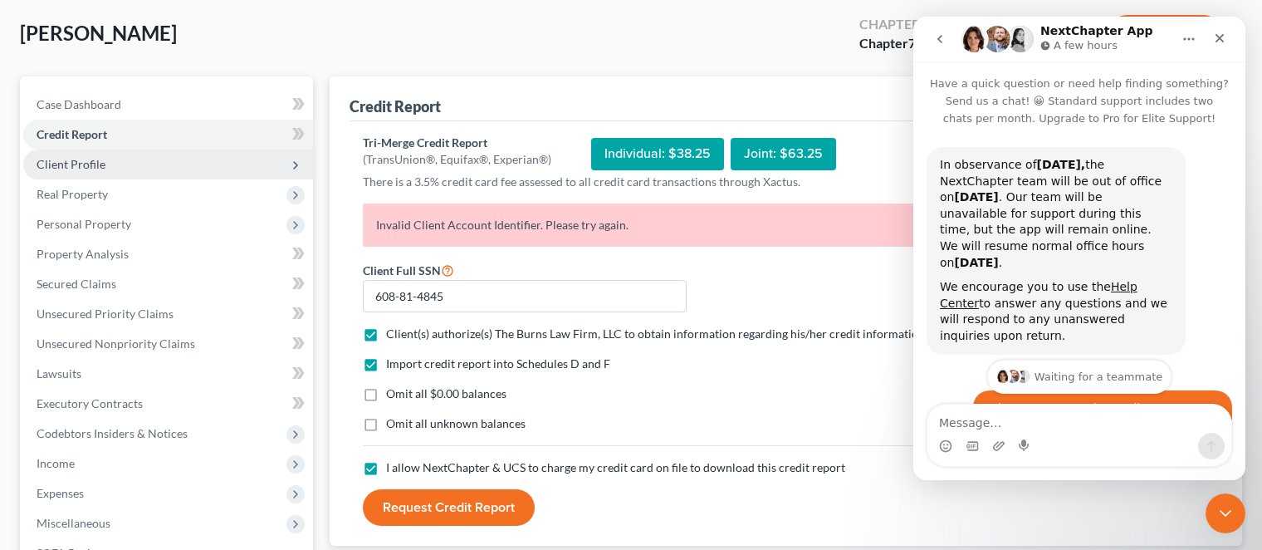
click at [81, 166] on span "Client Profile" at bounding box center [71, 164] width 69 height 14
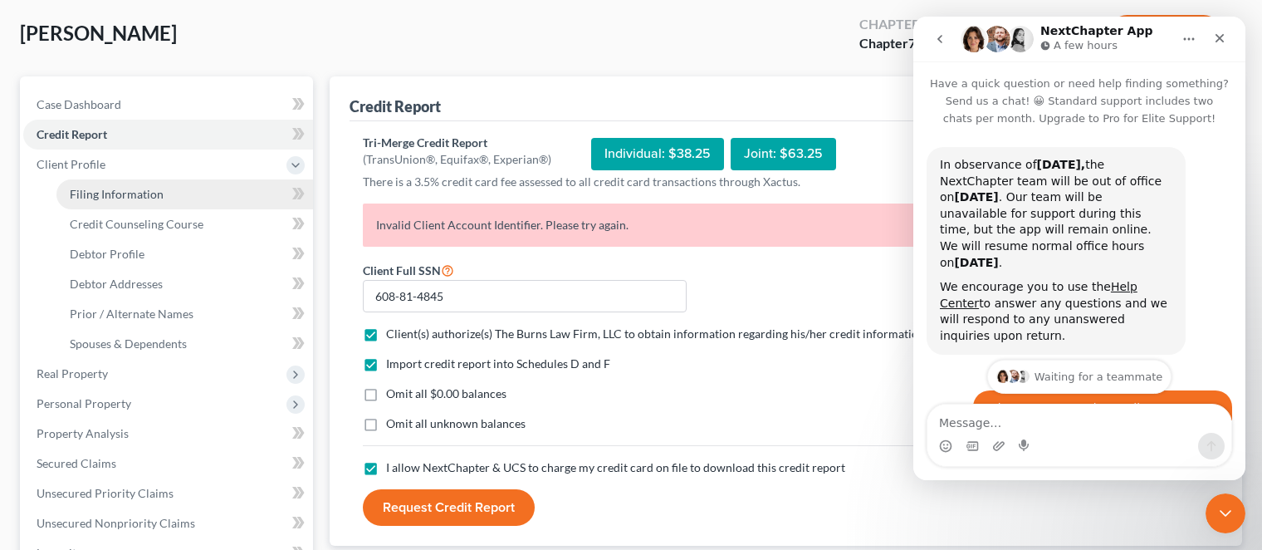
click at [96, 192] on span "Filing Information" at bounding box center [117, 194] width 94 height 14
select select "1"
select select "0"
select select "21"
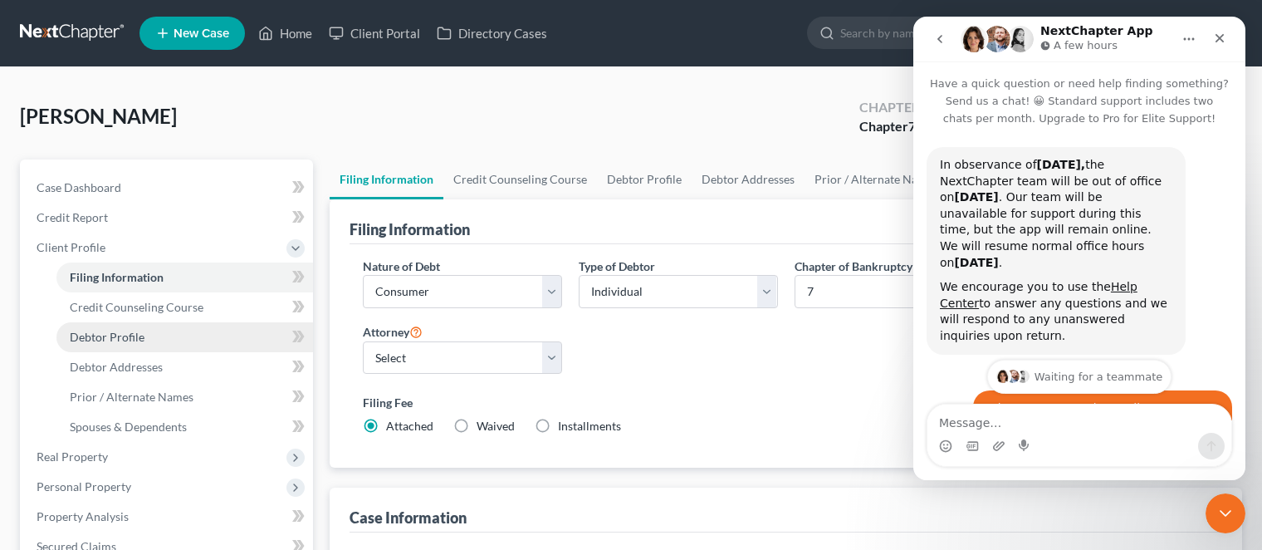
click at [129, 335] on span "Debtor Profile" at bounding box center [107, 337] width 75 height 14
select select "0"
select select "3"
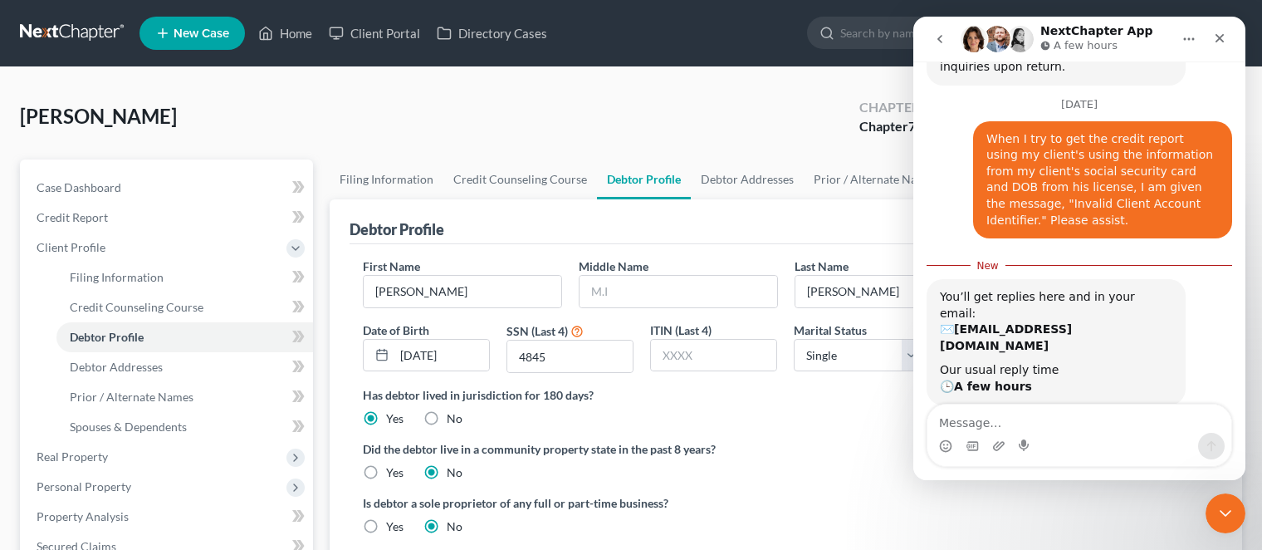
scroll to position [333, 0]
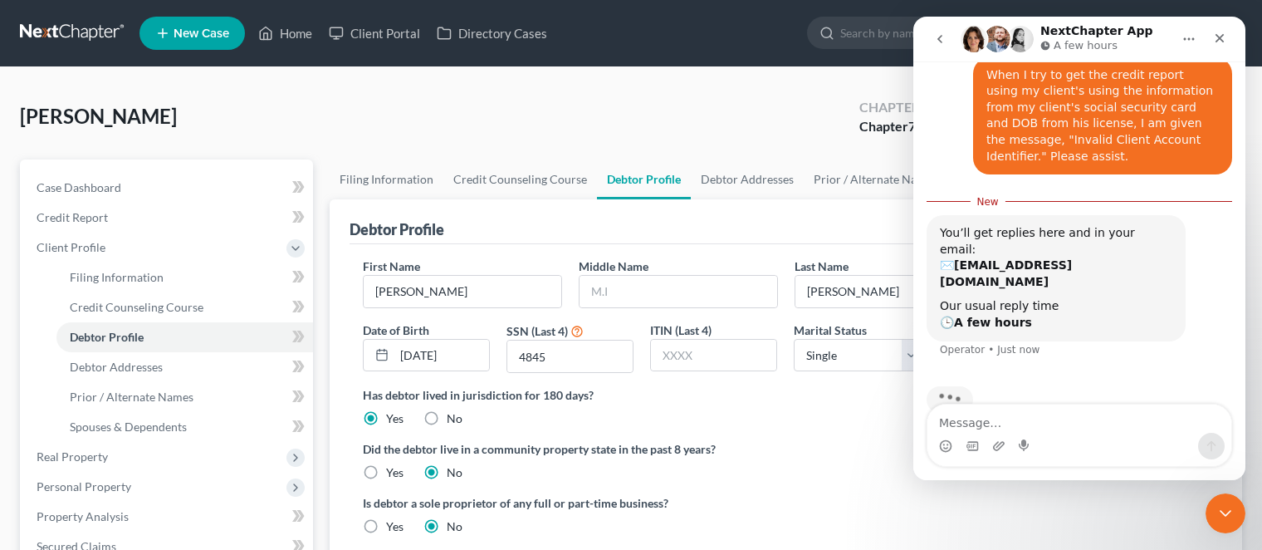
click at [814, 441] on label "Did the debtor live in a community property state in the past 8 years?" at bounding box center [786, 448] width 846 height 17
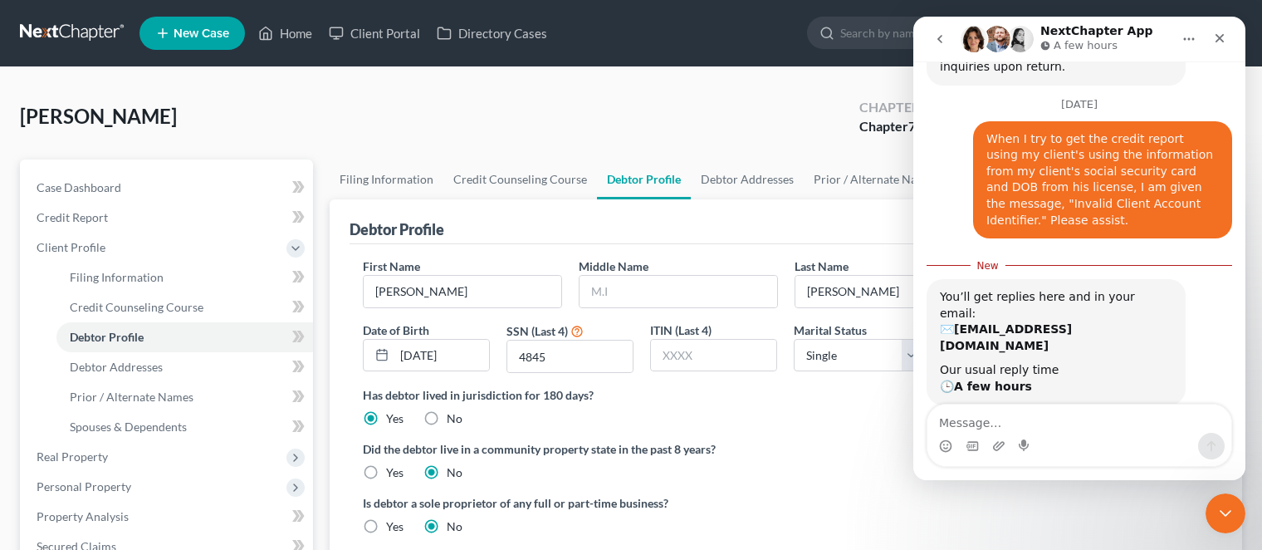
click at [791, 458] on div "Did the debtor live in a community property state in the past 8 years? Yes No" at bounding box center [786, 460] width 846 height 41
click at [1216, 39] on icon "Close" at bounding box center [1219, 38] width 13 height 13
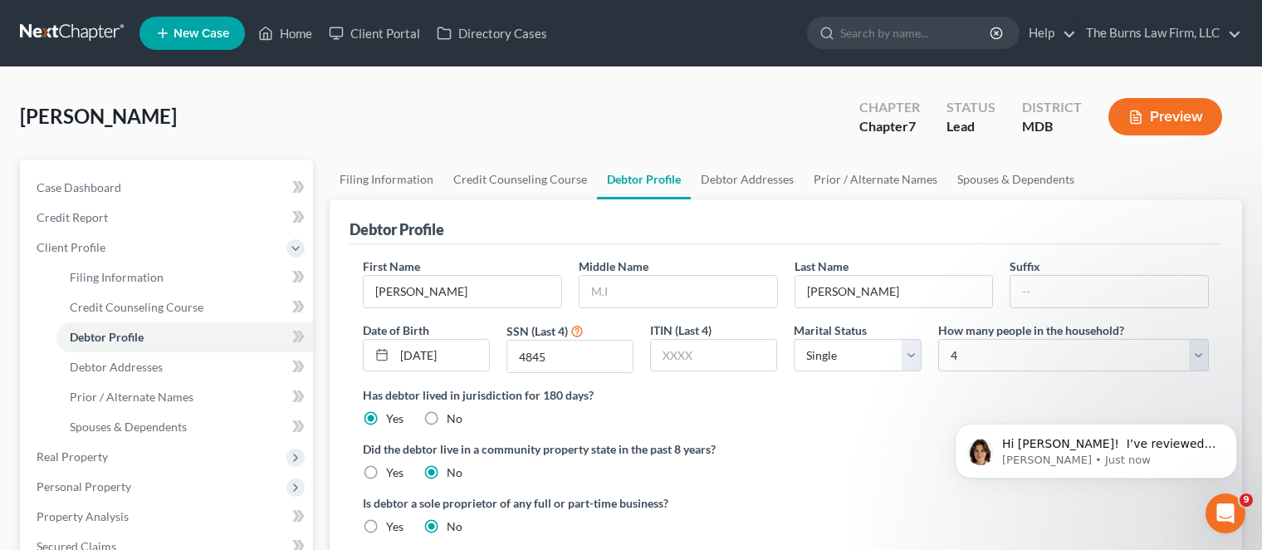
scroll to position [365, 0]
click at [1222, 517] on icon "Open Intercom Messenger" at bounding box center [1223, 510] width 27 height 27
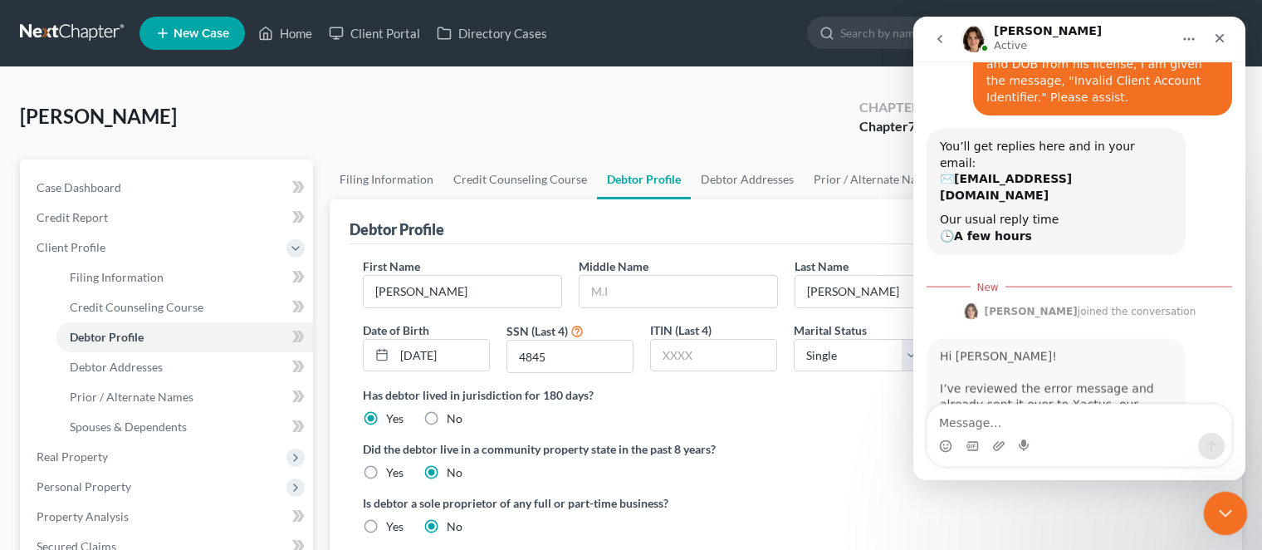
scroll to position [2, 0]
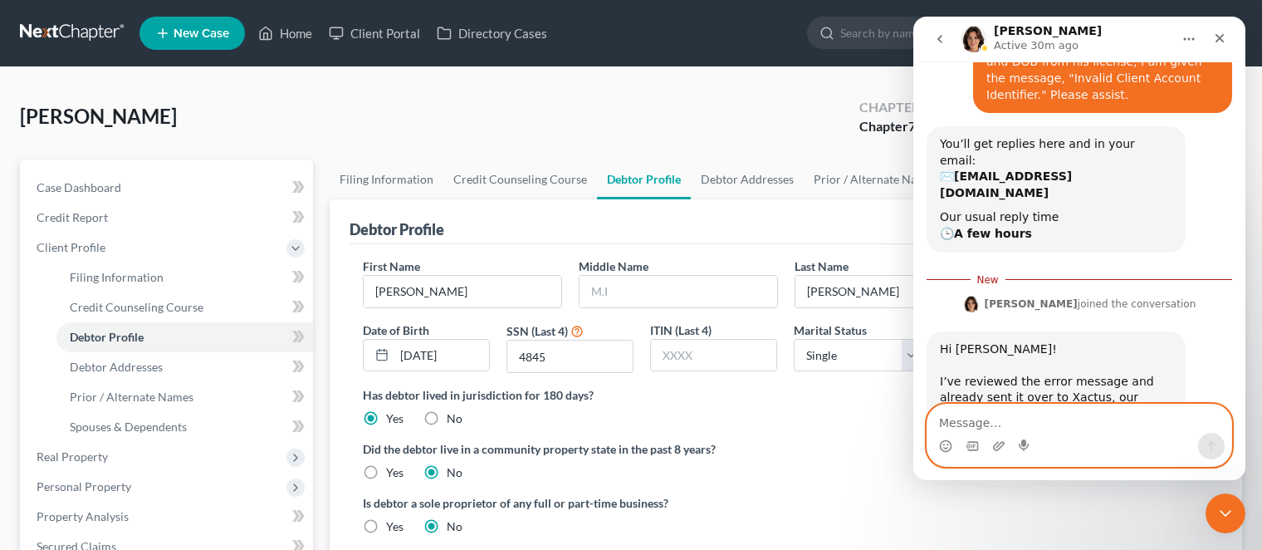
click at [1053, 420] on textarea "Message…" at bounding box center [1080, 418] width 304 height 28
type textarea "Thank you."
click at [1209, 448] on icon "Send a message…" at bounding box center [1211, 445] width 13 height 13
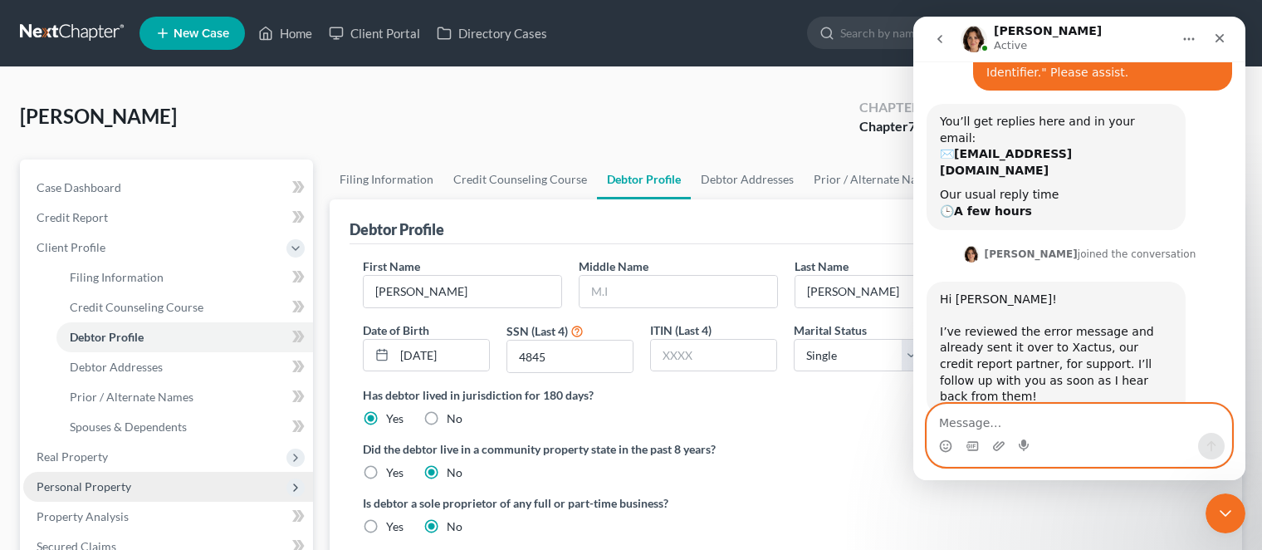
scroll to position [166, 0]
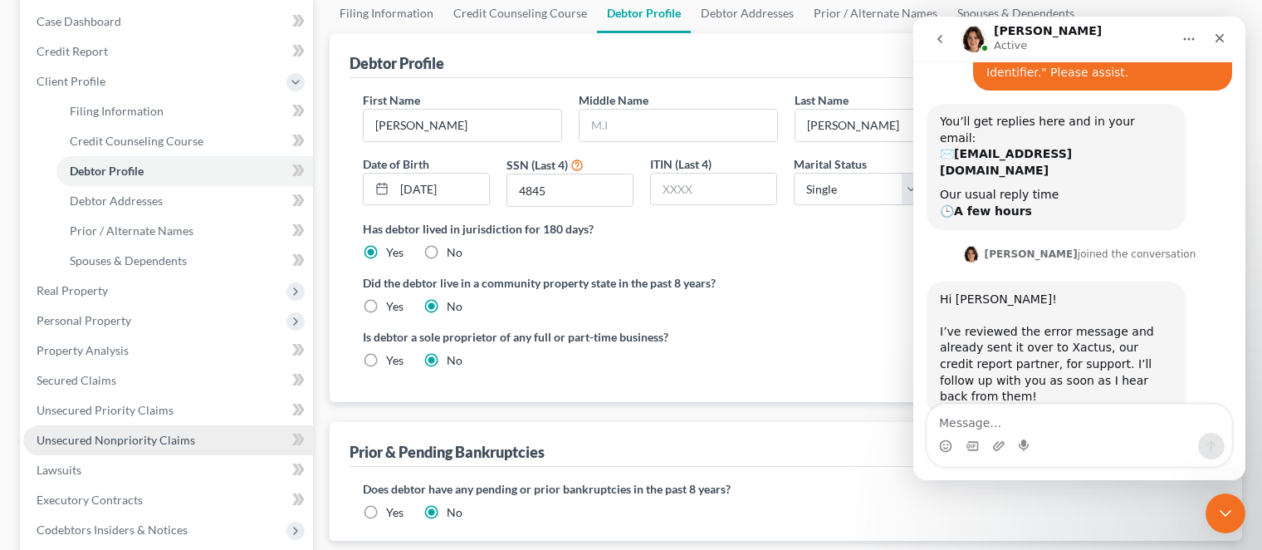
click at [98, 441] on span "Unsecured Nonpriority Claims" at bounding box center [116, 440] width 159 height 14
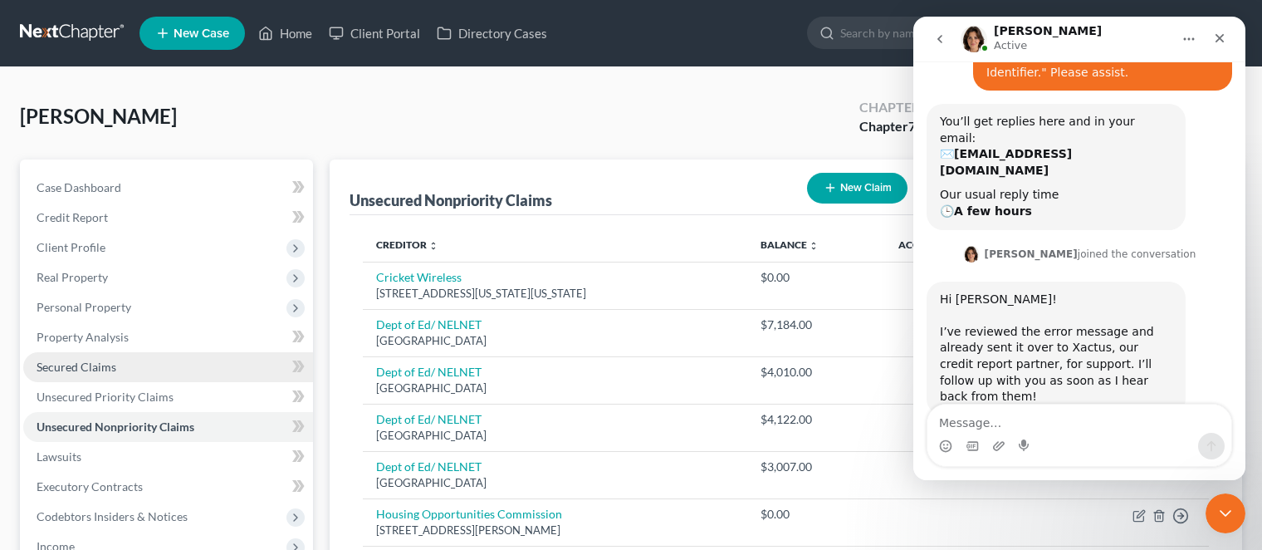
click at [80, 365] on span "Secured Claims" at bounding box center [77, 367] width 80 height 14
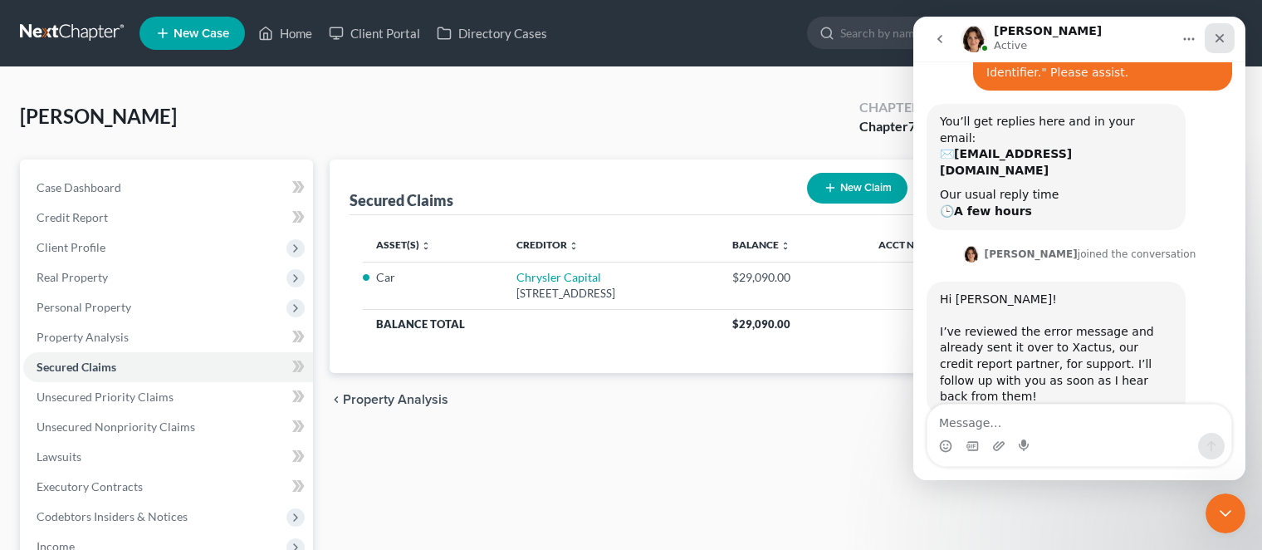
click at [1222, 32] on icon "Close" at bounding box center [1219, 38] width 13 height 13
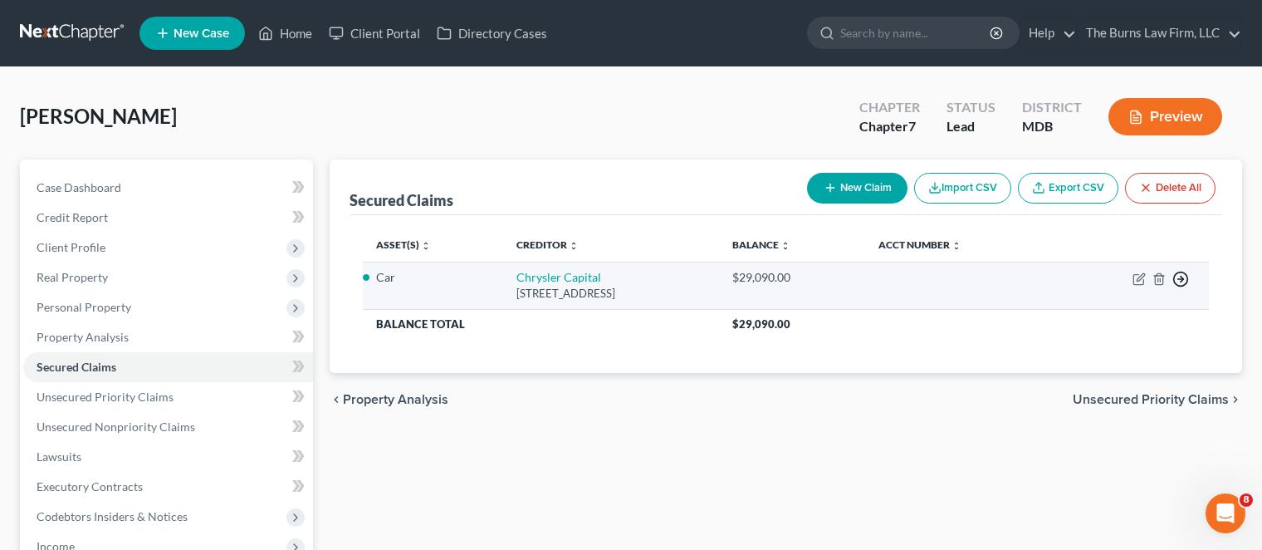
click at [1183, 279] on line "button" at bounding box center [1181, 279] width 6 height 0
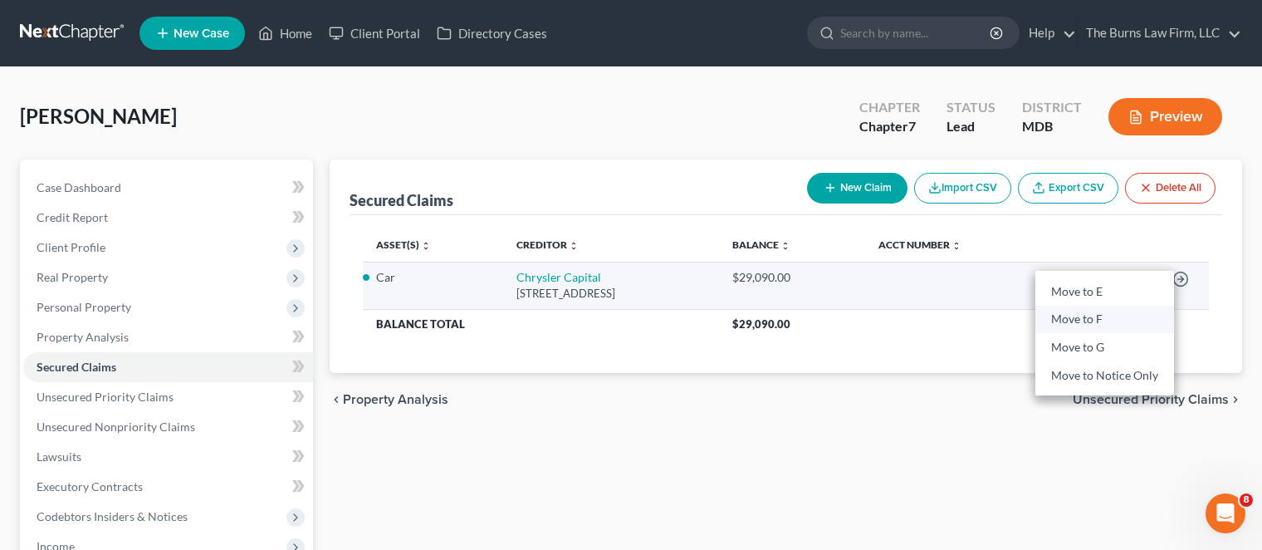
click at [1093, 319] on link "Move to F" at bounding box center [1105, 320] width 139 height 28
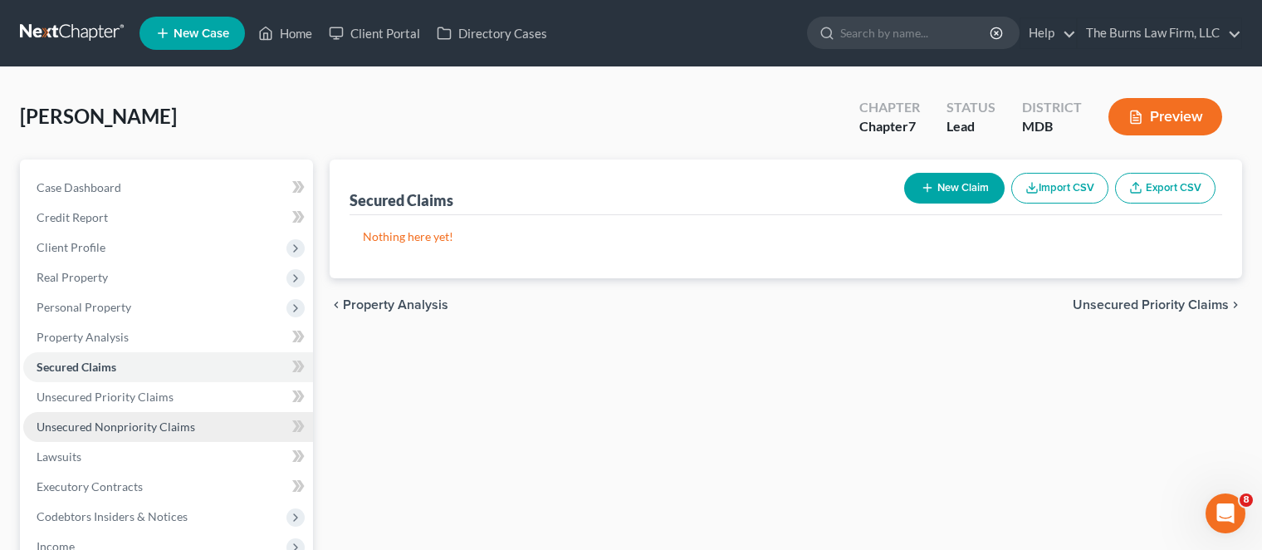
click at [85, 428] on span "Unsecured Nonpriority Claims" at bounding box center [116, 426] width 159 height 14
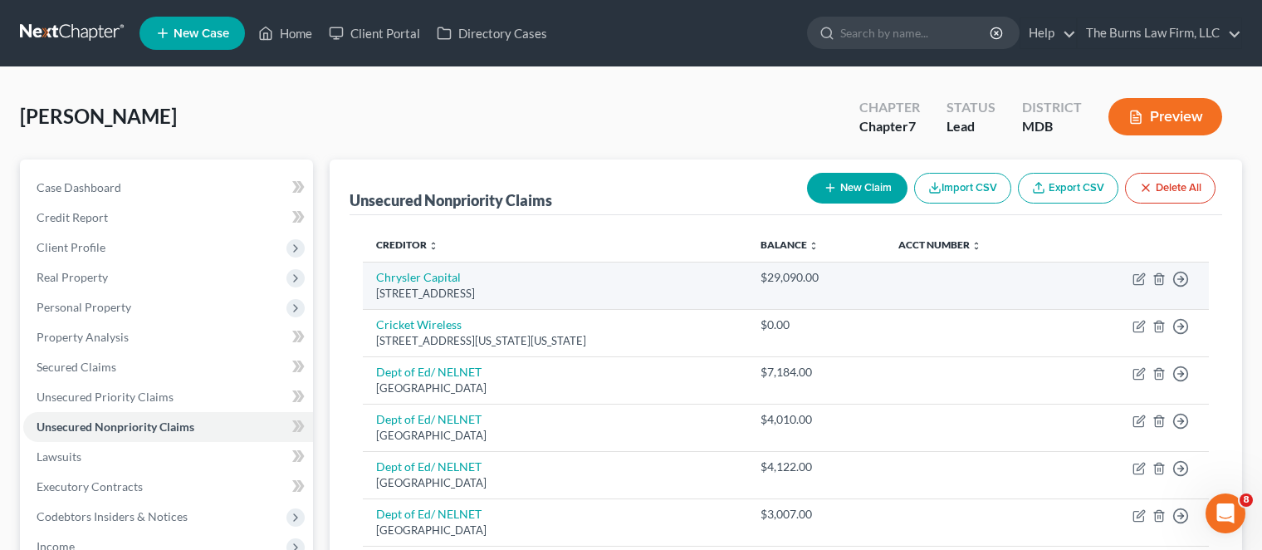
click at [1129, 275] on td "Move to D Move to E Move to G Move to Notice Only" at bounding box center [1136, 285] width 146 height 47
click at [1137, 276] on icon "button" at bounding box center [1139, 278] width 13 height 13
select select "45"
select select "0"
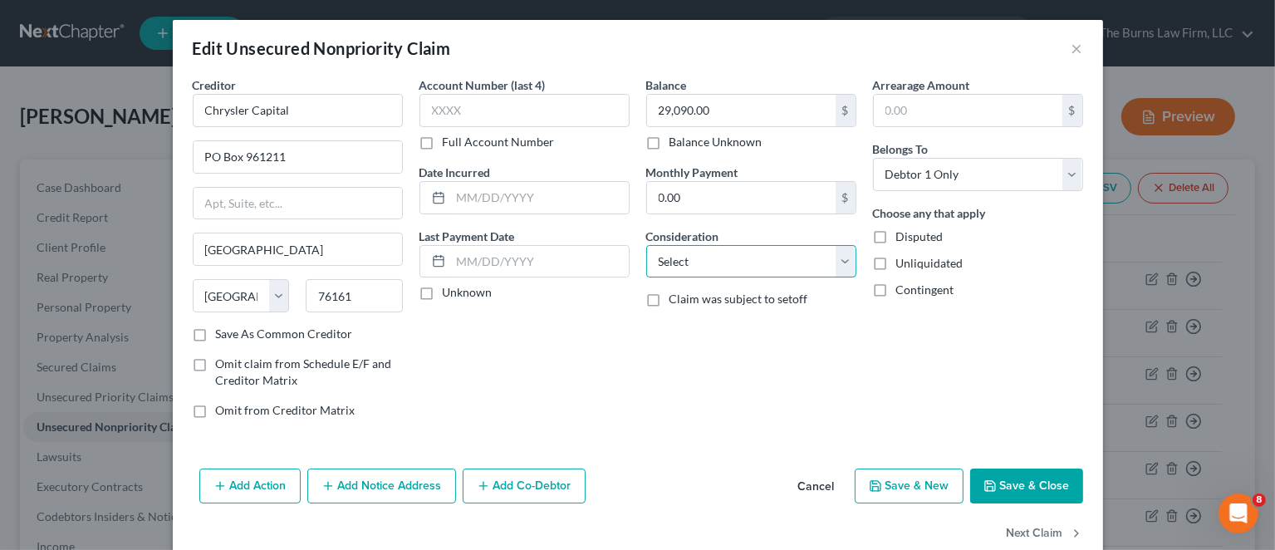
click at [841, 257] on select "Select Cable / Satellite Services Collection Agency Credit Card Debt Debt Couns…" at bounding box center [751, 261] width 210 height 33
select select "14"
click at [646, 245] on select "Select Cable / Satellite Services Collection Agency Credit Card Debt Debt Couns…" at bounding box center [751, 261] width 210 height 33
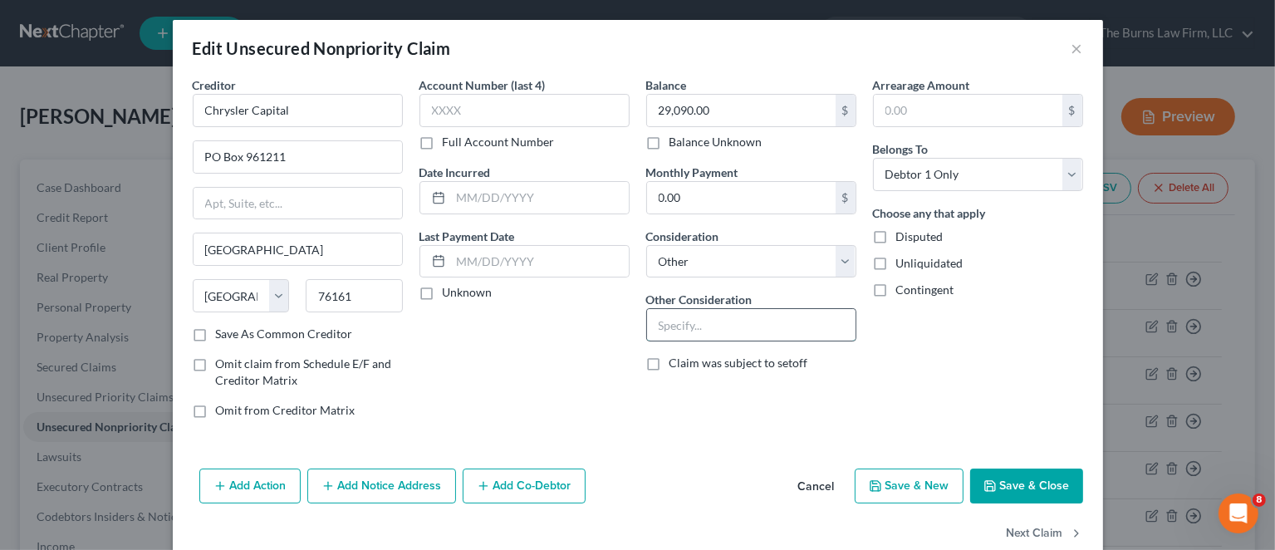
click at [688, 321] on input "text" at bounding box center [751, 325] width 208 height 32
type input "Loan re repossessed car"
click at [1026, 488] on button "Save & Close" at bounding box center [1026, 485] width 113 height 35
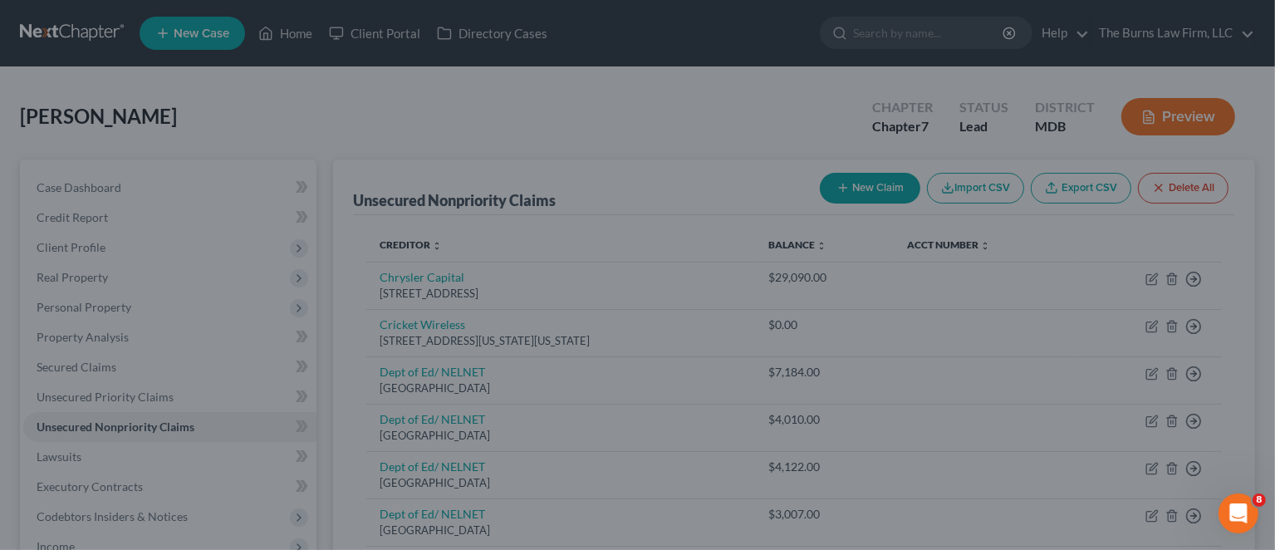
type input "0"
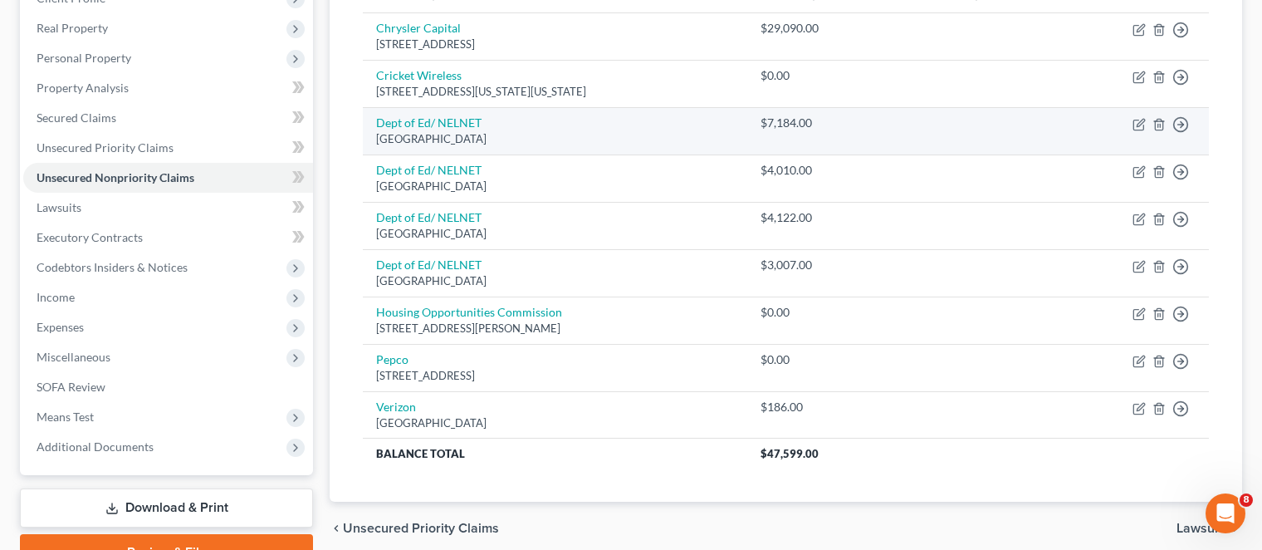
scroll to position [83, 0]
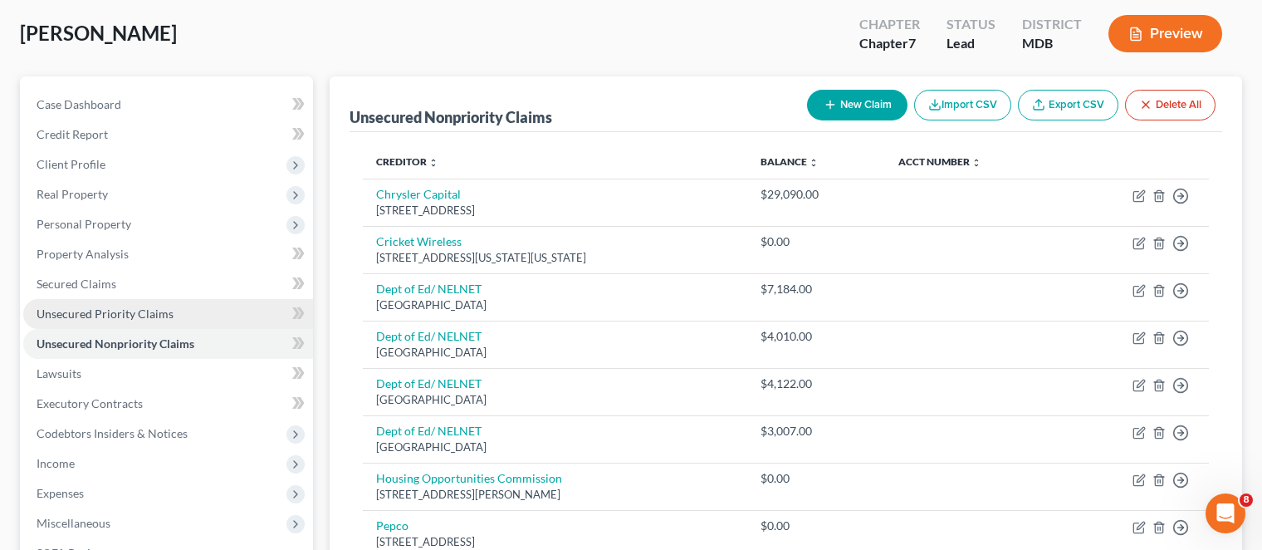
click at [100, 313] on span "Unsecured Priority Claims" at bounding box center [105, 313] width 137 height 14
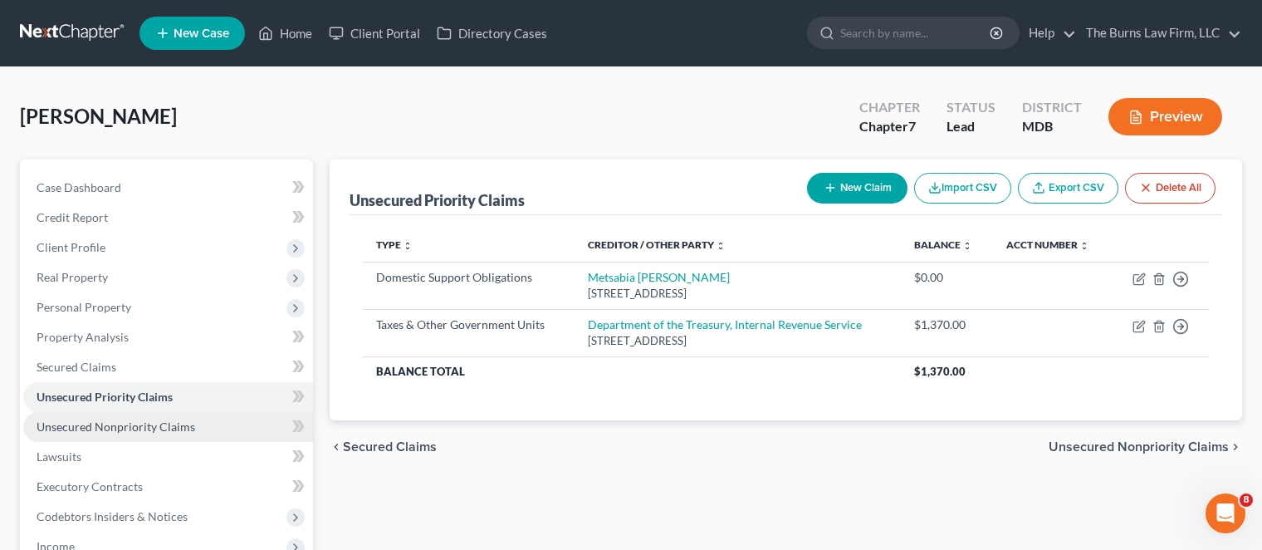
click at [112, 422] on span "Unsecured Nonpriority Claims" at bounding box center [116, 426] width 159 height 14
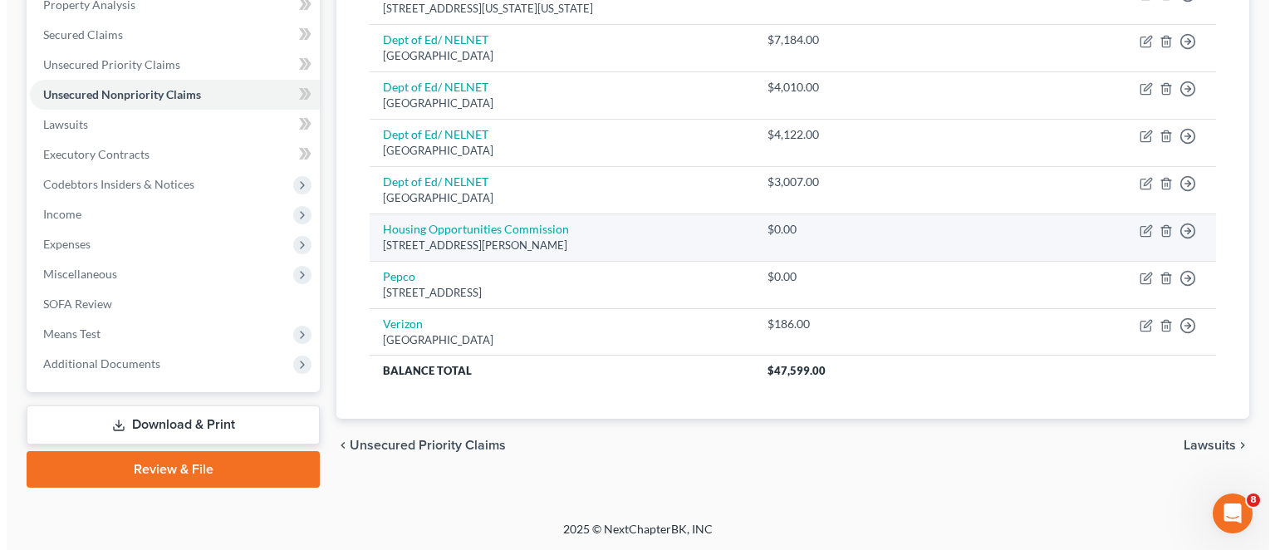
scroll to position [166, 0]
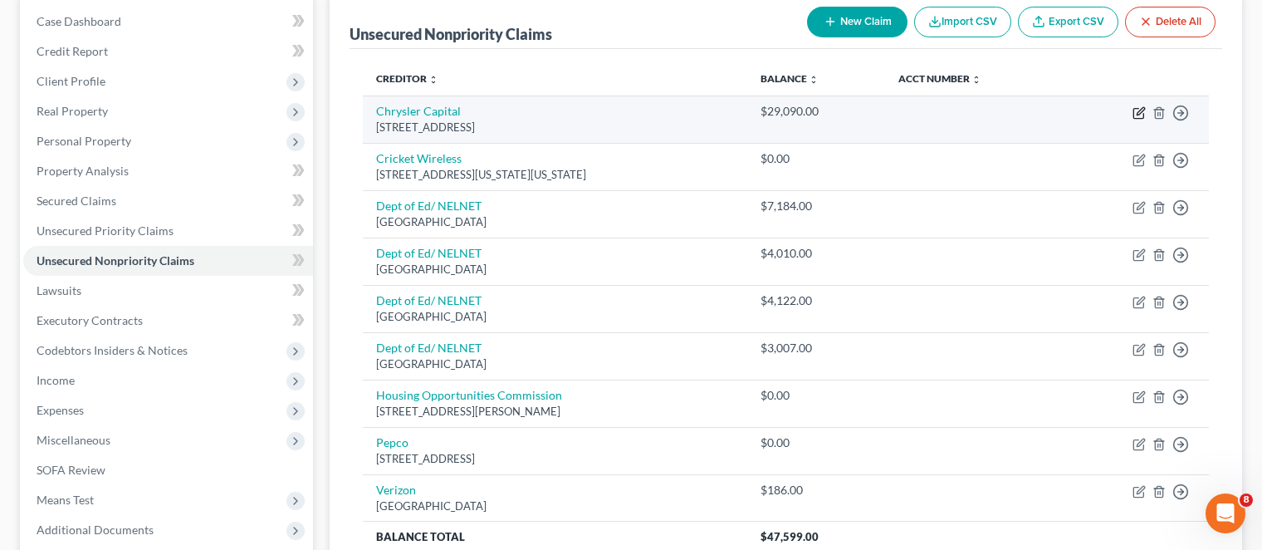
click at [1137, 110] on icon "button" at bounding box center [1139, 112] width 13 height 13
select select "45"
select select "14"
select select "0"
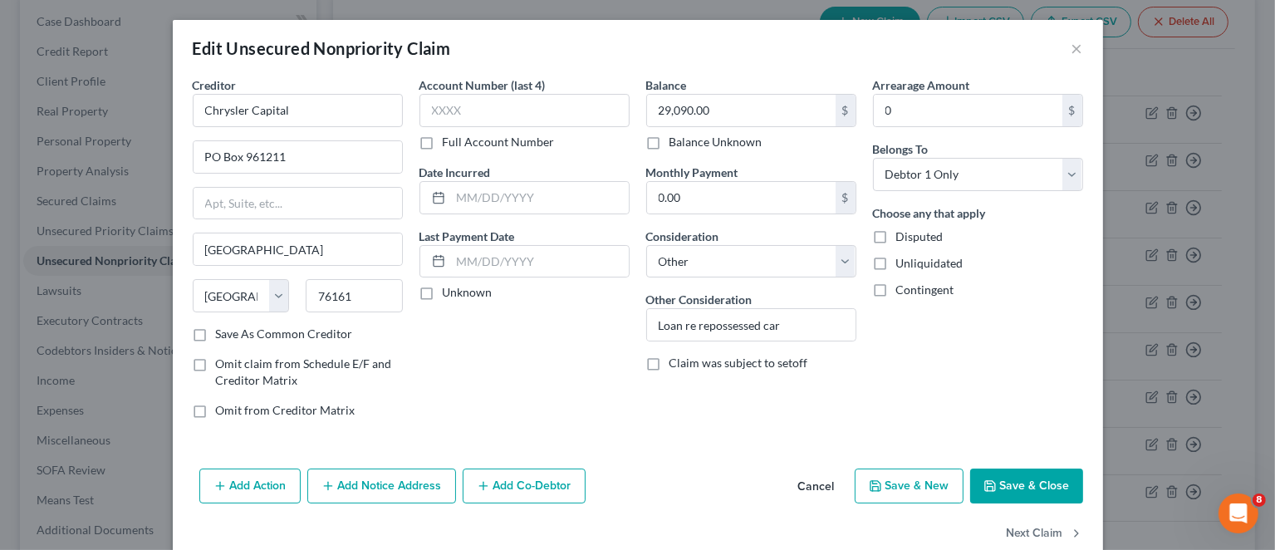
click at [362, 487] on button "Add Notice Address" at bounding box center [381, 485] width 149 height 35
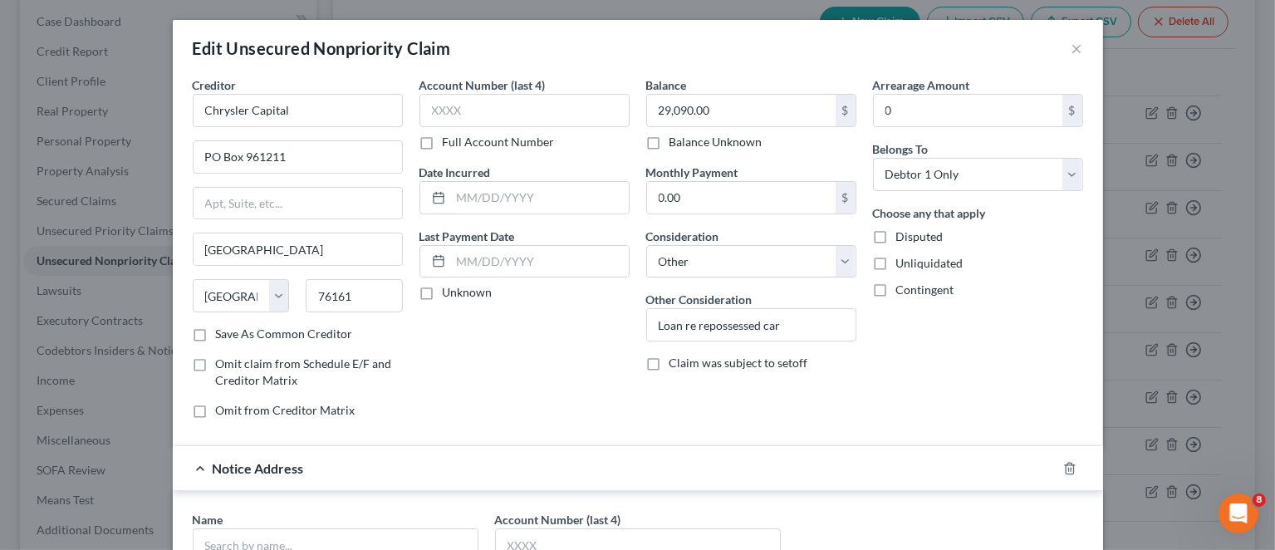
scroll to position [249, 0]
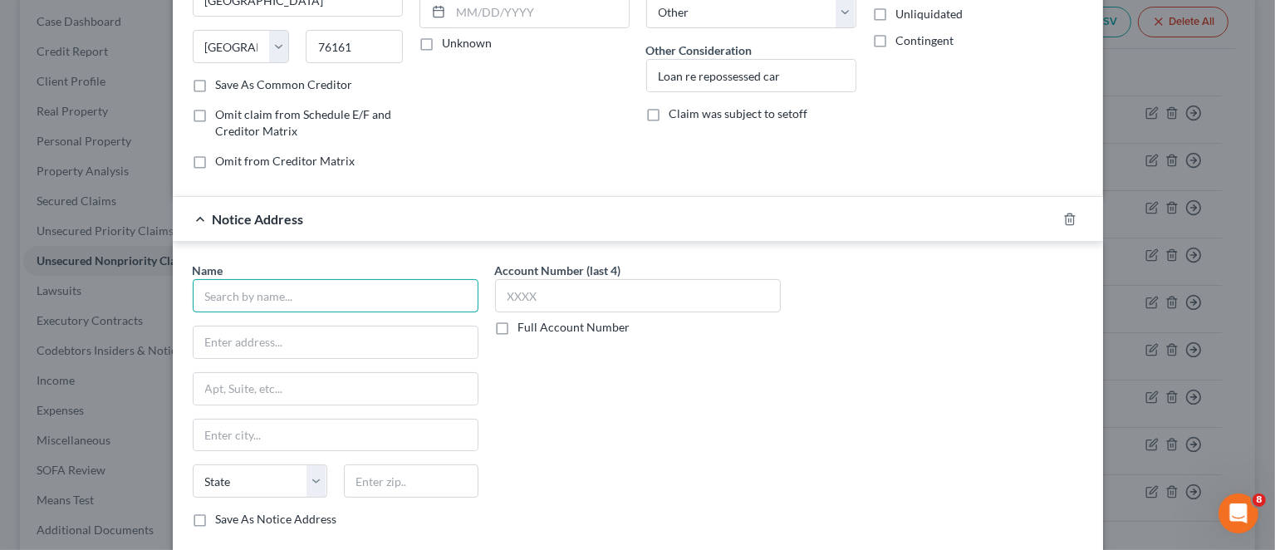
drag, startPoint x: 223, startPoint y: 304, endPoint x: 226, endPoint y: 295, distance: 9.7
click at [226, 299] on input "text" at bounding box center [336, 295] width 286 height 33
type input "[PERSON_NAME] Capital, LLC"
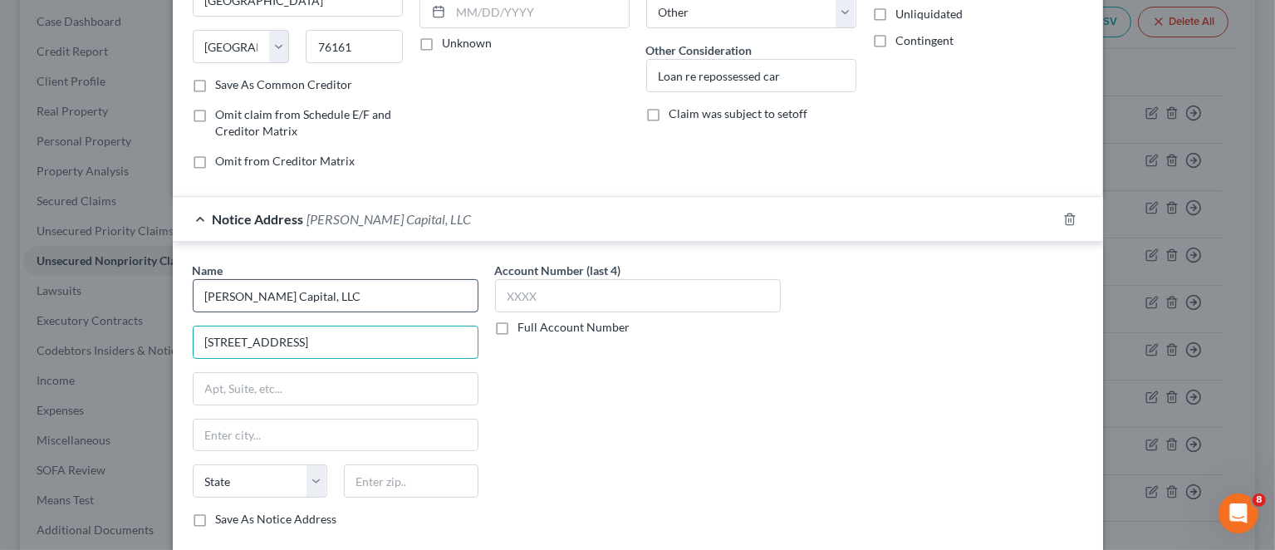
type input "[STREET_ADDRESS]"
type input "Ste. 625"
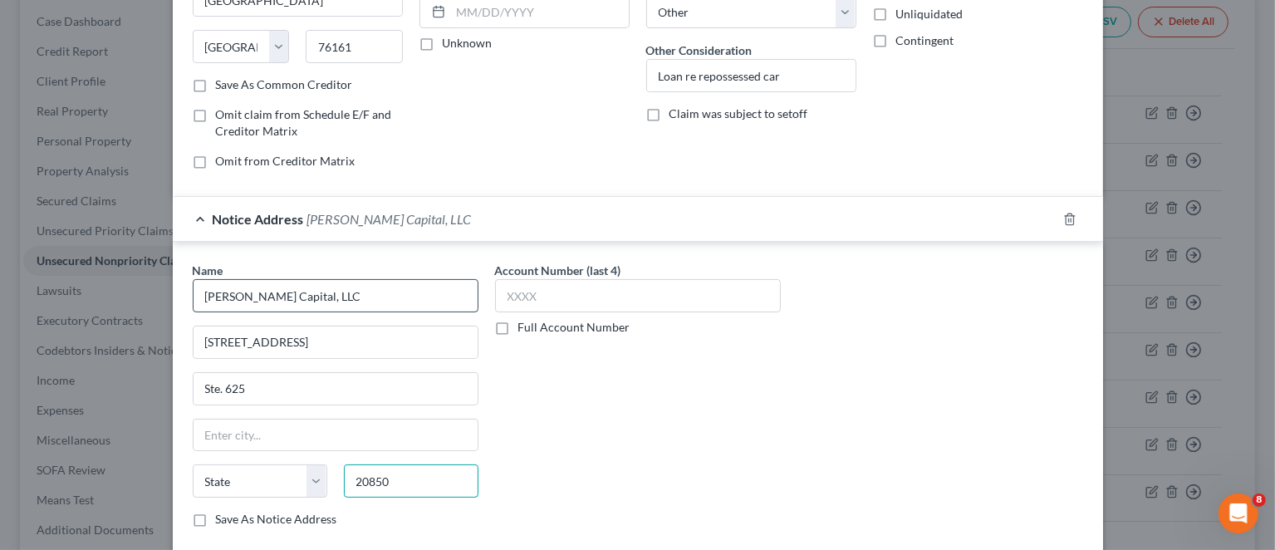
type input "20850"
type input "[GEOGRAPHIC_DATA]"
select select "21"
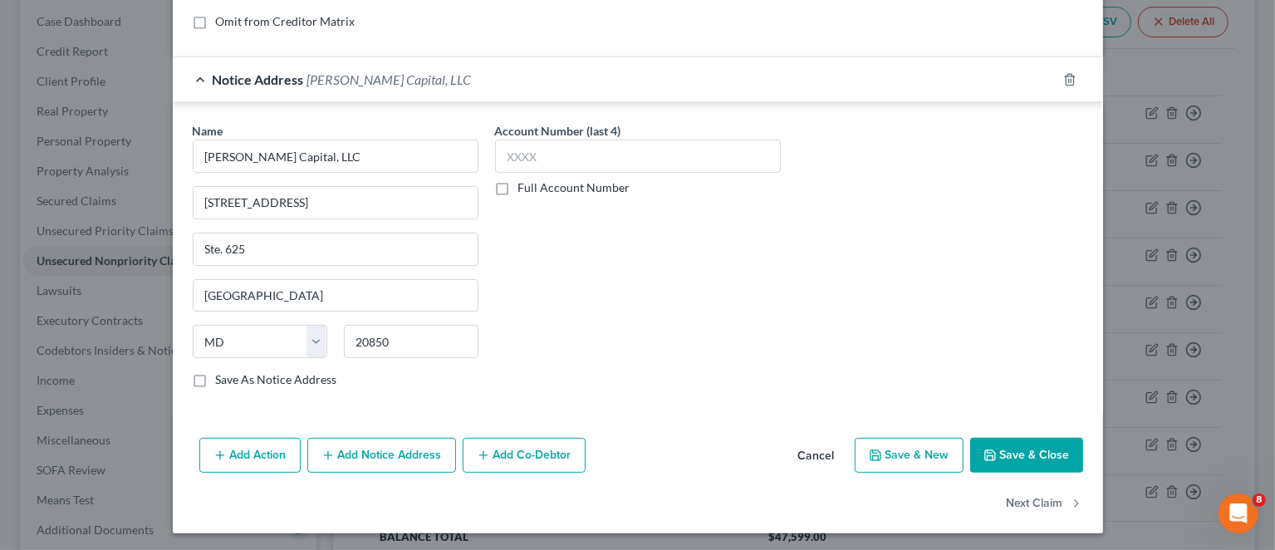
click at [383, 456] on button "Add Notice Address" at bounding box center [381, 455] width 149 height 35
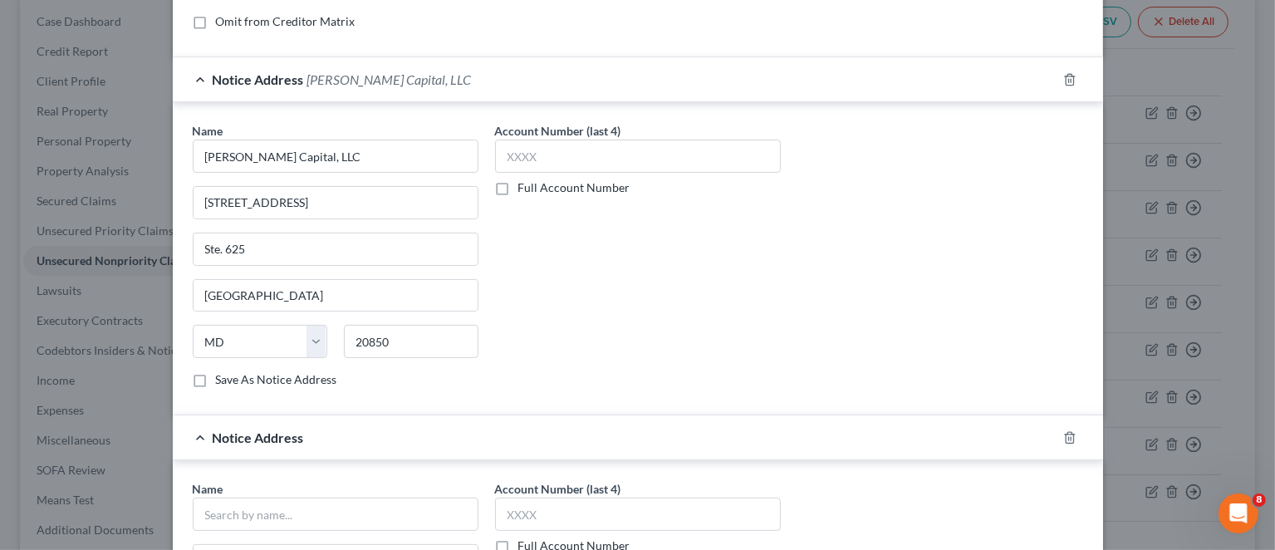
scroll to position [638, 0]
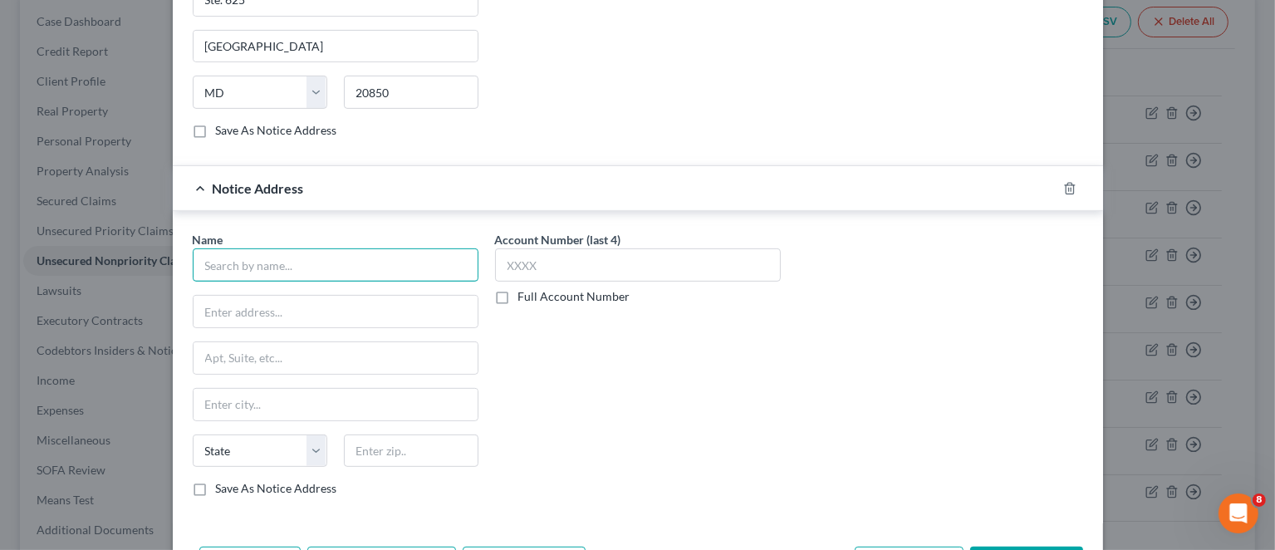
click at [296, 258] on input "text" at bounding box center [336, 264] width 286 height 33
type input "[PERSON_NAME], Esq."
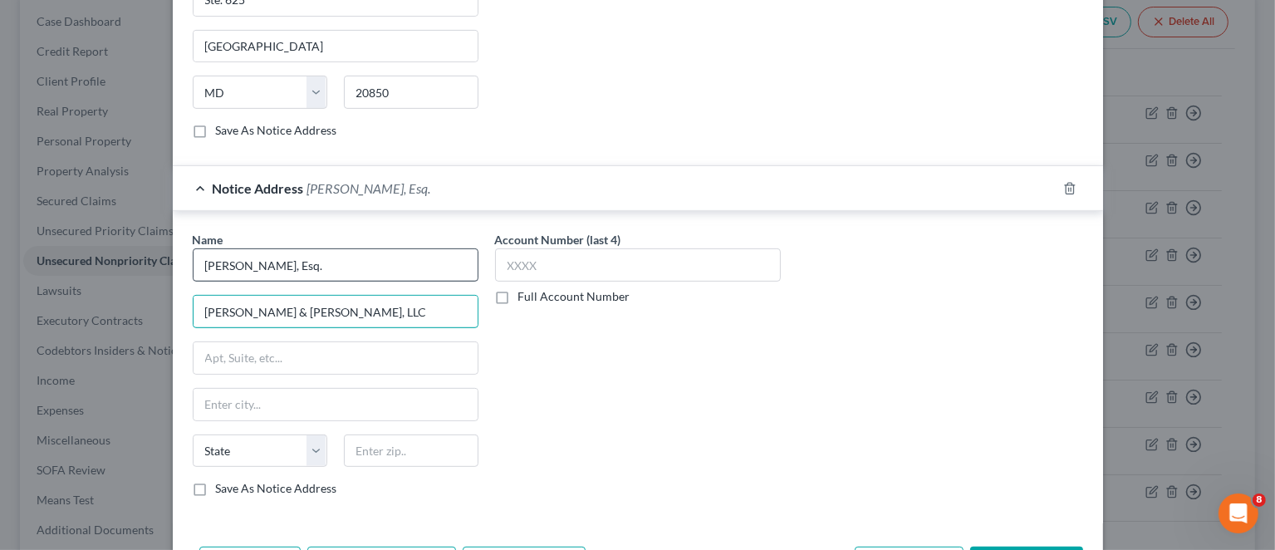
type input "[PERSON_NAME] & [PERSON_NAME], LLC"
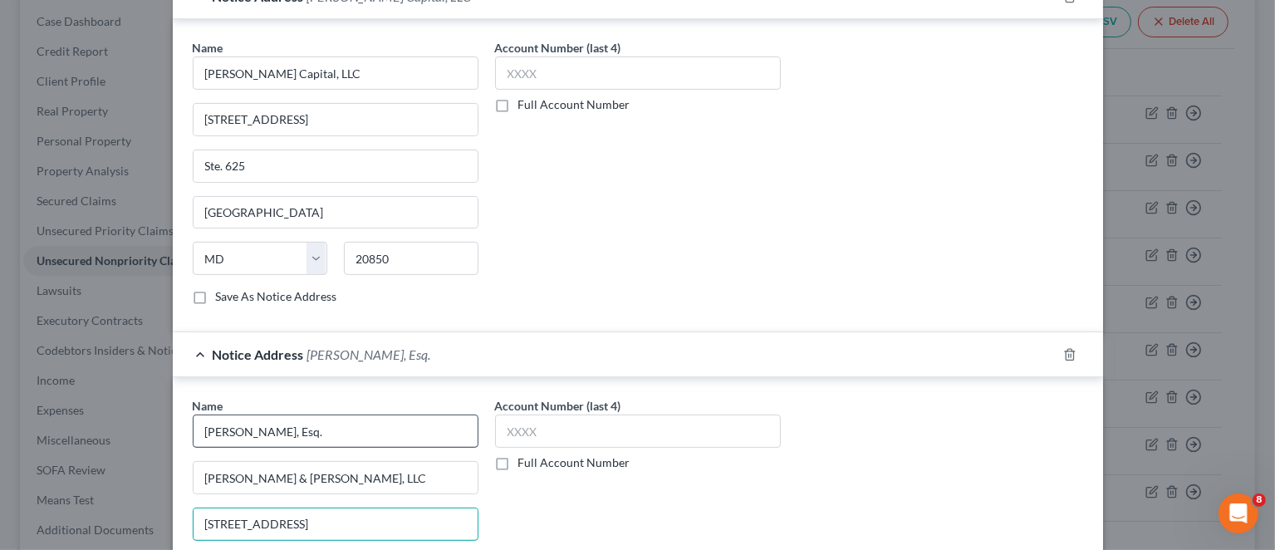
scroll to position [745, 0]
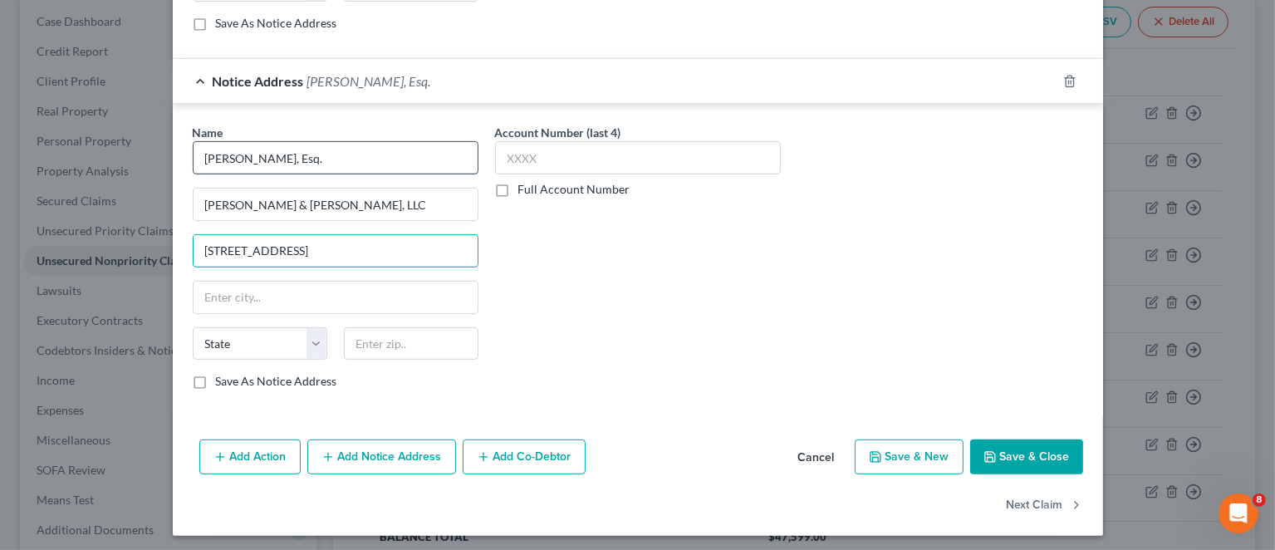
type input "[STREET_ADDRESS]"
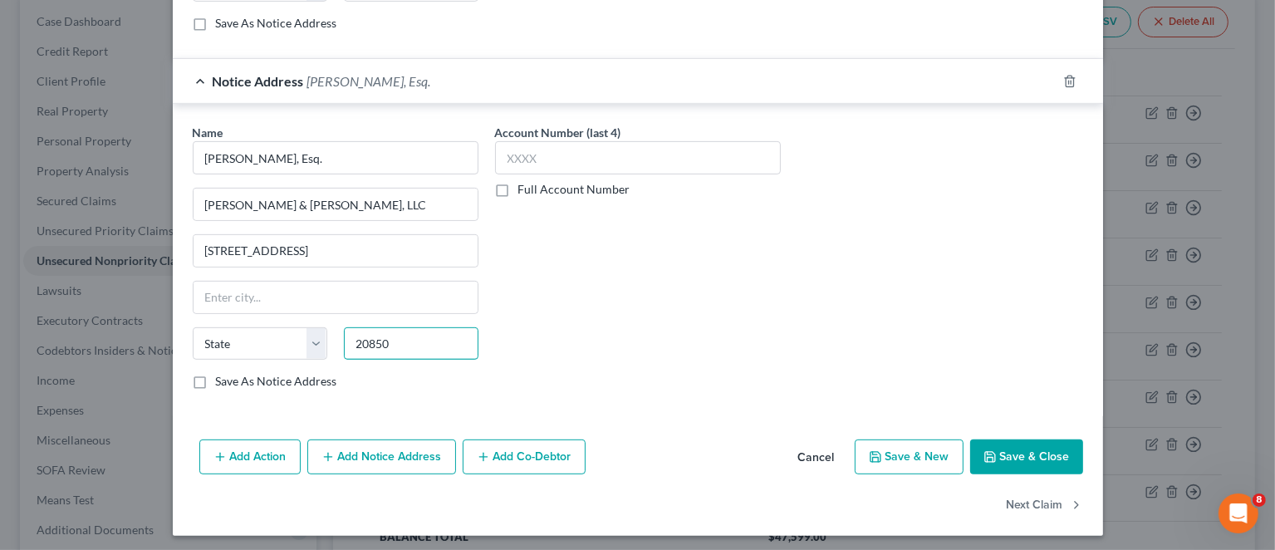
type input "20850"
type input "[GEOGRAPHIC_DATA]"
select select "21"
click at [1040, 451] on button "Save & Close" at bounding box center [1026, 456] width 113 height 35
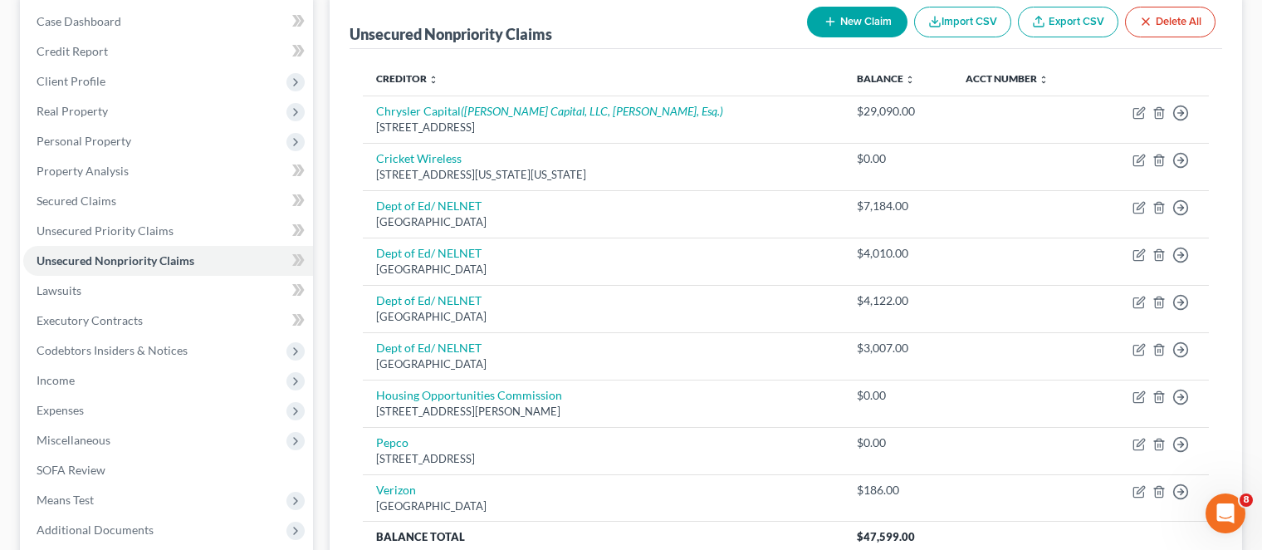
scroll to position [0, 0]
